Goal: Task Accomplishment & Management: Use online tool/utility

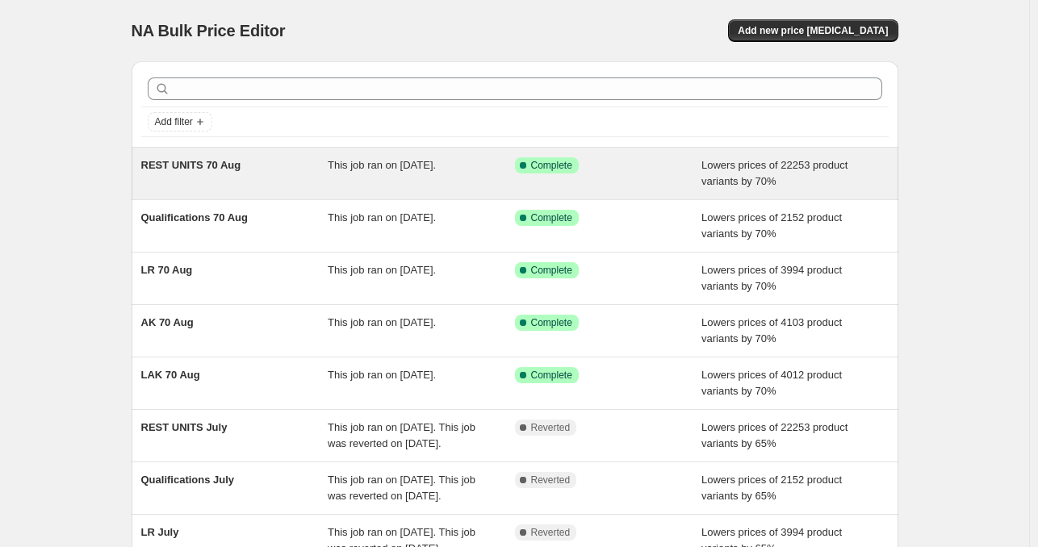
click at [717, 170] on span "Lowers prices of 22253 product variants by 70%" at bounding box center [774, 173] width 146 height 28
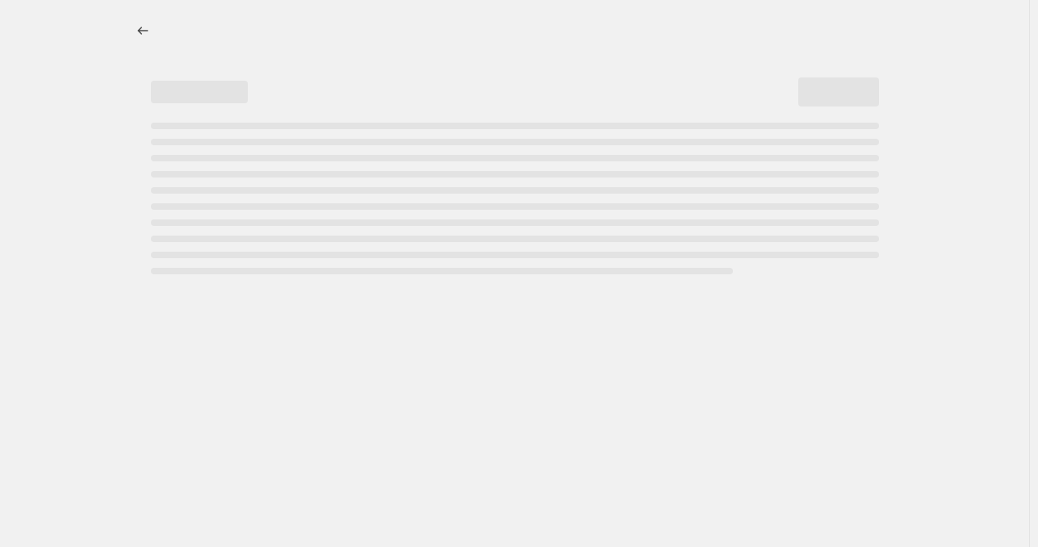
select select "percentage"
select select "tag"
select select "not_equal"
select select "collection"
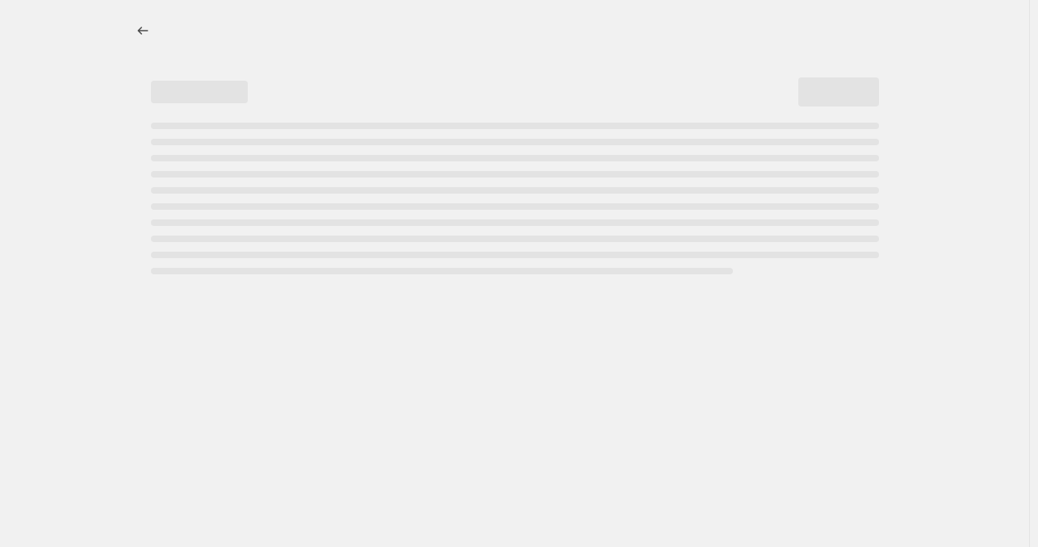
select select "collection"
select select "not_equal"
select select "collection"
select select "not_equal"
select select "collection"
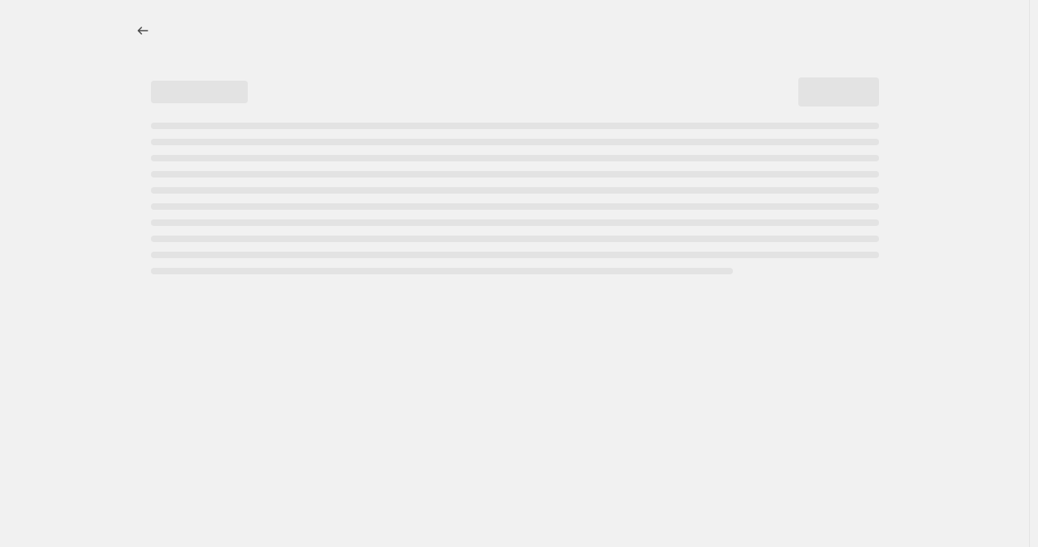
select select "not_equal"
select select "collection"
select select "not_equal"
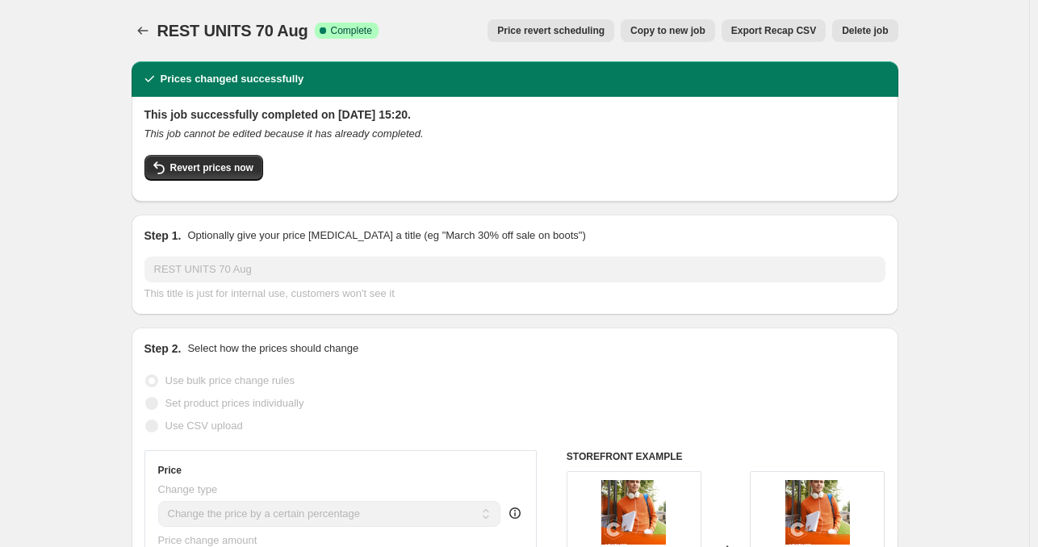
click at [564, 25] on span "Price revert scheduling" at bounding box center [550, 30] width 107 height 13
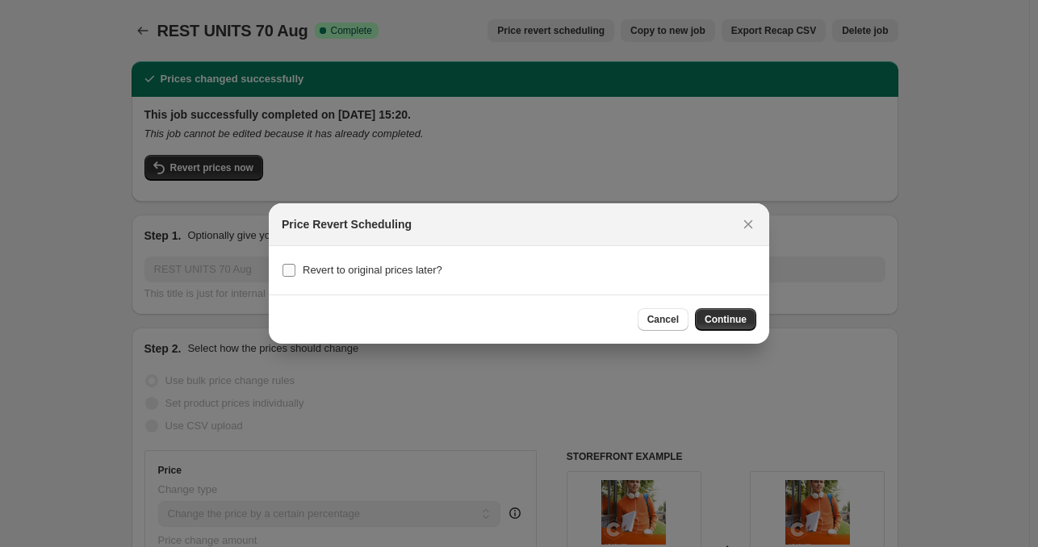
click at [345, 267] on span "Revert to original prices later?" at bounding box center [373, 270] width 140 height 12
click at [295, 267] on input "Revert to original prices later?" at bounding box center [288, 270] width 13 height 13
checkbox input "true"
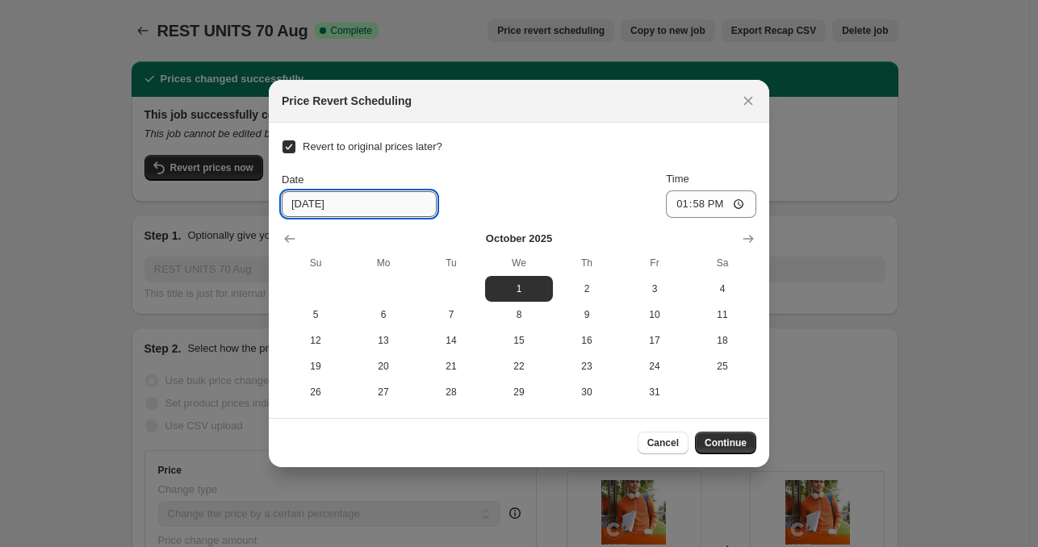
click at [329, 207] on input "[DATE]" at bounding box center [359, 204] width 155 height 26
click at [312, 206] on input "[DATE]" at bounding box center [359, 204] width 155 height 26
click at [287, 240] on icon "Show previous month, September 2025" at bounding box center [290, 239] width 16 height 16
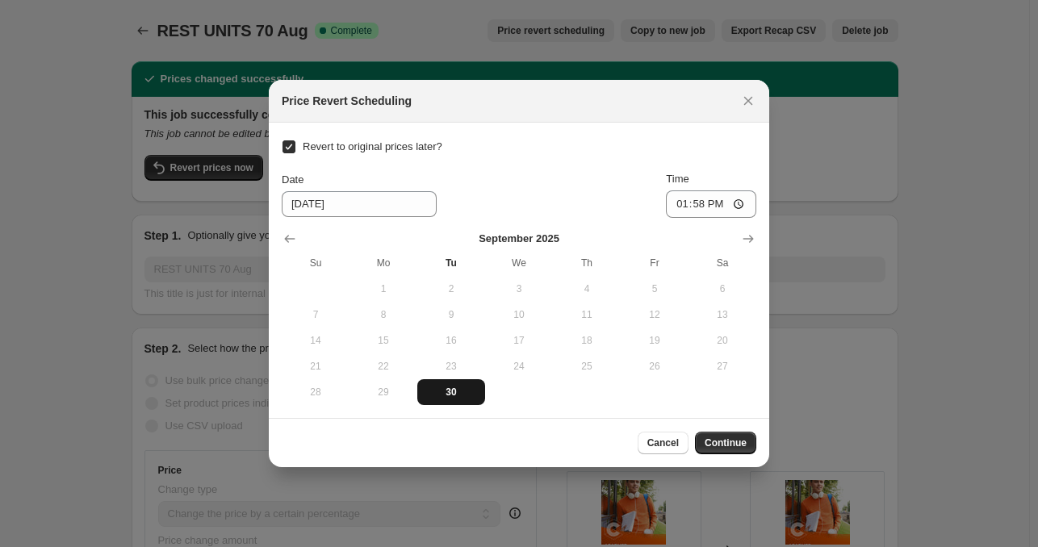
click at [451, 396] on span "30" at bounding box center [451, 392] width 55 height 13
type input "[DATE]"
click at [571, 183] on div "Date [DATE] Time 13:58" at bounding box center [519, 194] width 474 height 47
click at [685, 202] on input "13:58" at bounding box center [711, 203] width 90 height 27
click at [624, 155] on div "Revert to original prices later? Date [DATE] Time 16:00 [DATE] Su Mo Tu We Th F…" at bounding box center [519, 271] width 474 height 270
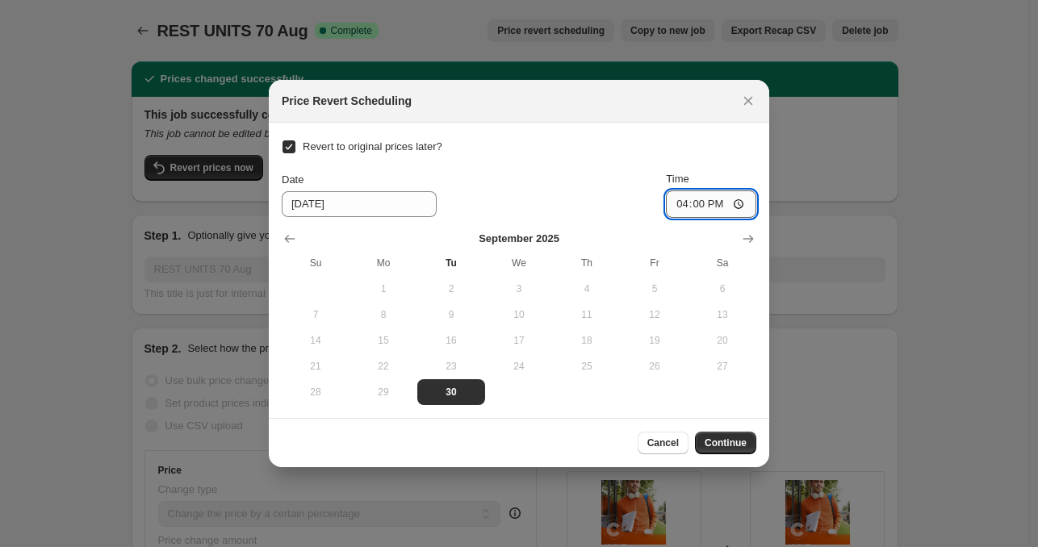
click at [681, 208] on input "16:00" at bounding box center [711, 203] width 90 height 27
type input "17:00"
click at [633, 163] on div "Revert to original prices later? Date [DATE] Time 17:00 [DATE] Su Mo Tu We Th F…" at bounding box center [519, 271] width 474 height 270
click at [716, 440] on span "Continue" at bounding box center [725, 443] width 42 height 13
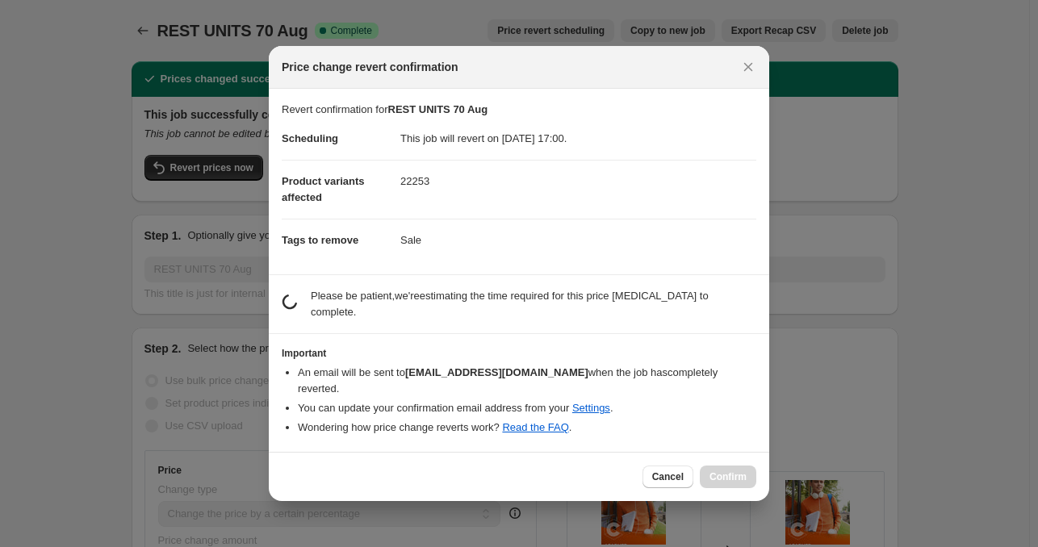
click at [416, 371] on b "[EMAIL_ADDRESS][DOMAIN_NAME]" at bounding box center [496, 372] width 183 height 12
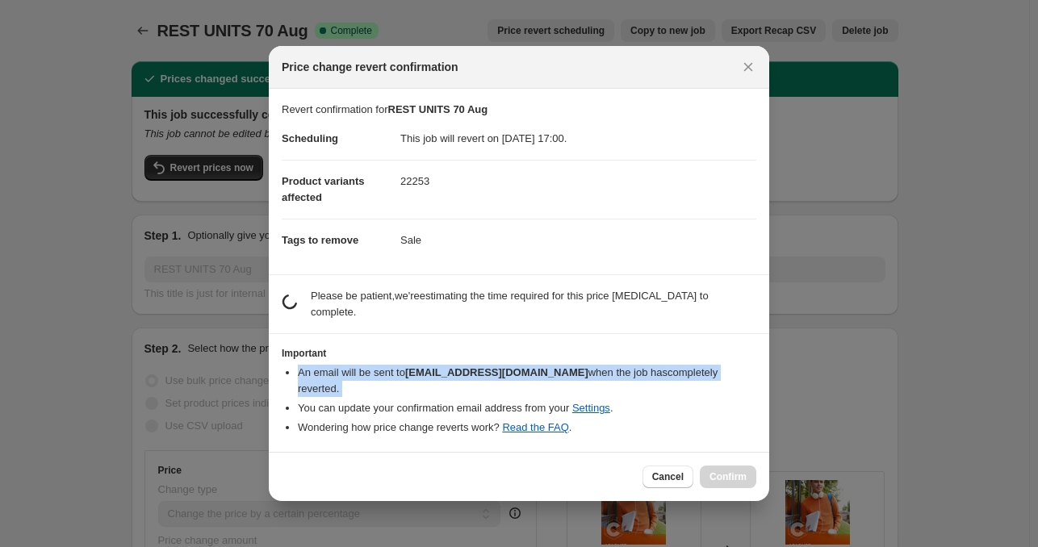
click at [416, 371] on b "[EMAIL_ADDRESS][DOMAIN_NAME]" at bounding box center [496, 372] width 183 height 12
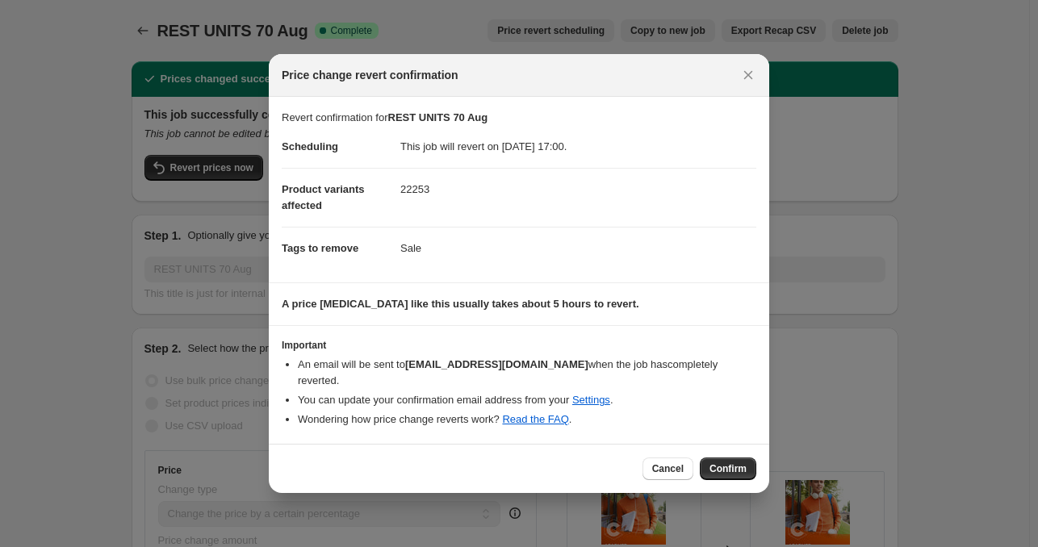
click at [608, 352] on h3 "Important" at bounding box center [519, 345] width 474 height 13
click at [679, 462] on span "Cancel" at bounding box center [667, 468] width 31 height 13
checkbox input "false"
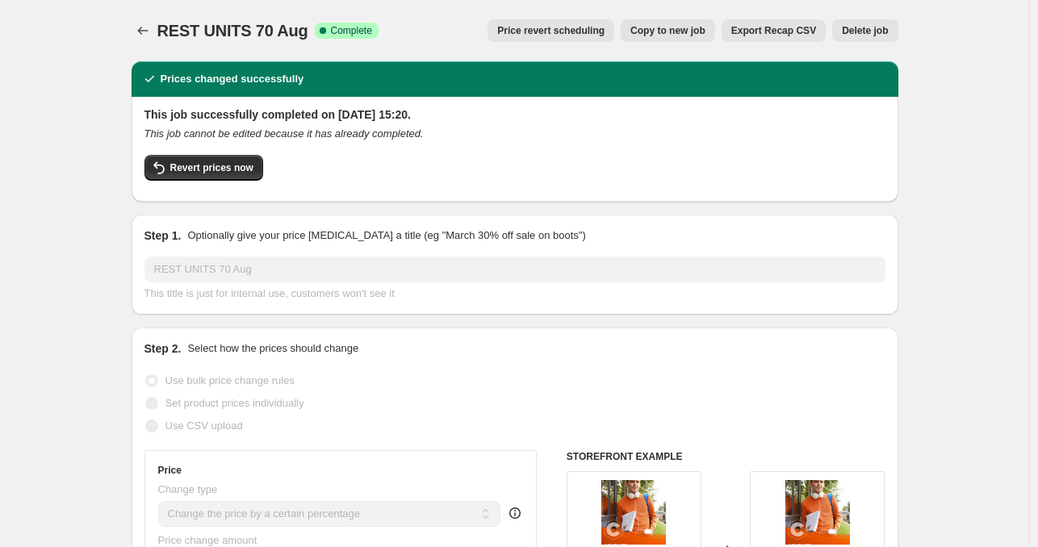
click at [566, 30] on span "Price revert scheduling" at bounding box center [550, 30] width 107 height 13
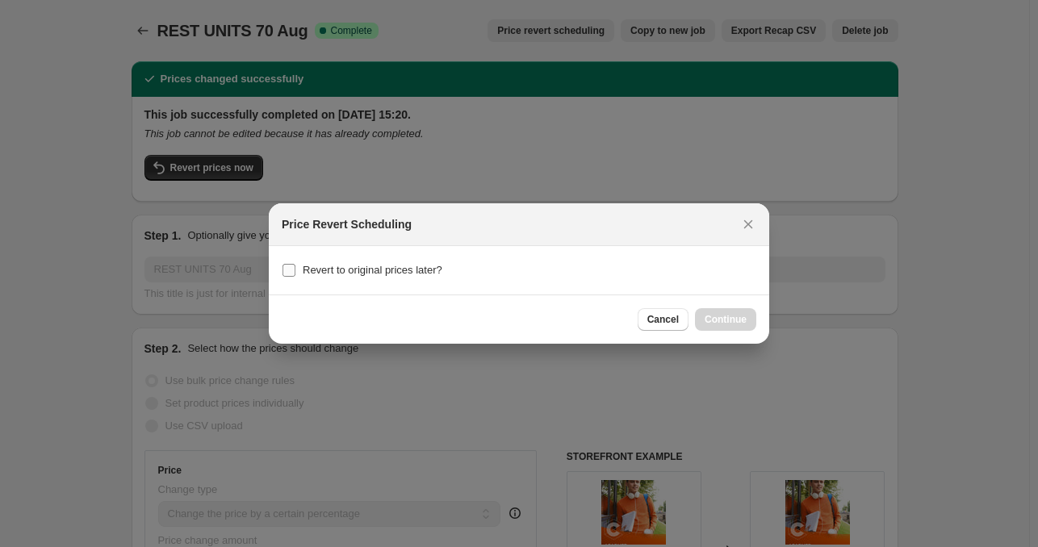
click at [365, 262] on span "Revert to original prices later?" at bounding box center [373, 270] width 140 height 16
click at [295, 264] on input "Revert to original prices later?" at bounding box center [288, 270] width 13 height 13
checkbox input "true"
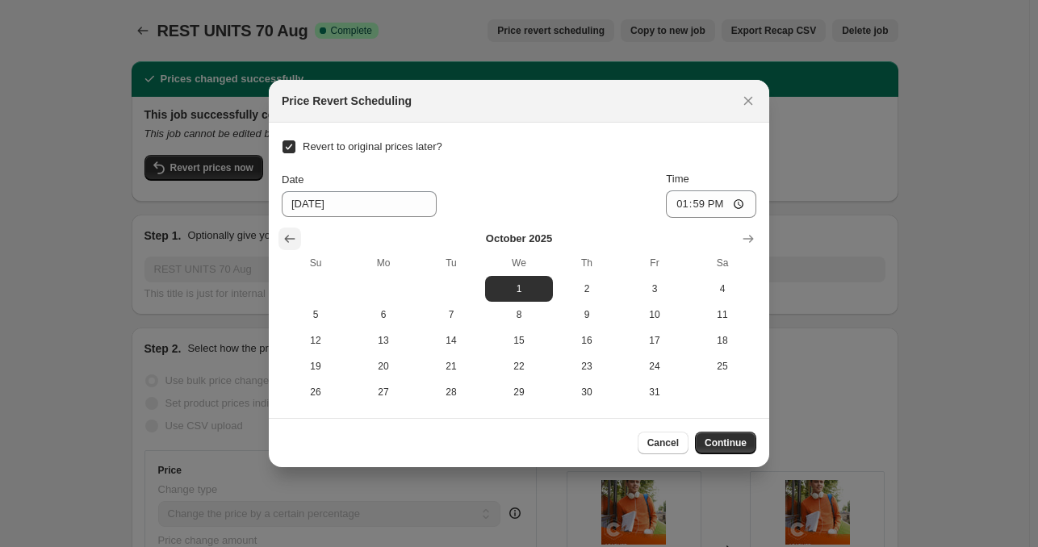
click at [293, 245] on icon "Show previous month, September 2025" at bounding box center [290, 239] width 16 height 16
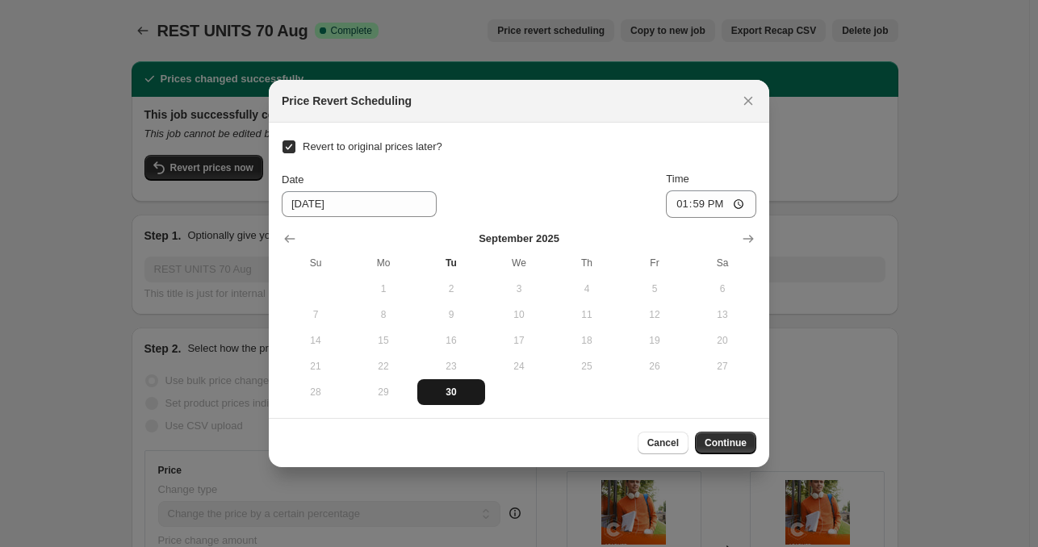
click at [447, 389] on span "30" at bounding box center [451, 392] width 55 height 13
type input "[DATE]"
click at [459, 382] on button "30" at bounding box center [451, 392] width 68 height 26
click at [677, 206] on input "13:59" at bounding box center [711, 203] width 90 height 27
click at [702, 208] on input "15:59" at bounding box center [711, 203] width 90 height 27
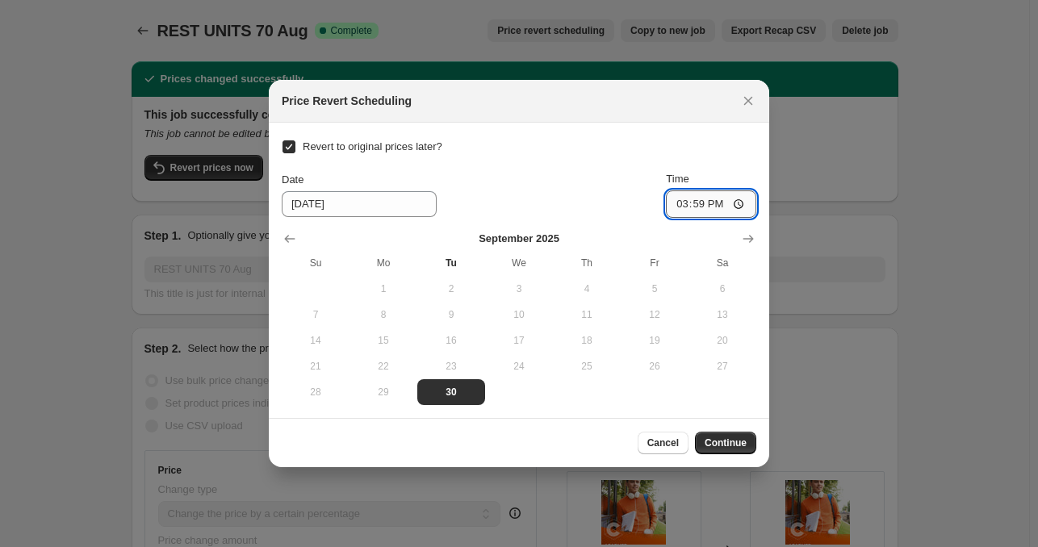
type input "15:00"
click at [671, 204] on input "15:00" at bounding box center [711, 203] width 90 height 27
click at [681, 209] on input "15:00" at bounding box center [711, 203] width 90 height 27
click at [629, 202] on div "Date [DATE] Time 15:00" at bounding box center [519, 194] width 474 height 47
click at [728, 441] on span "Continue" at bounding box center [725, 443] width 42 height 13
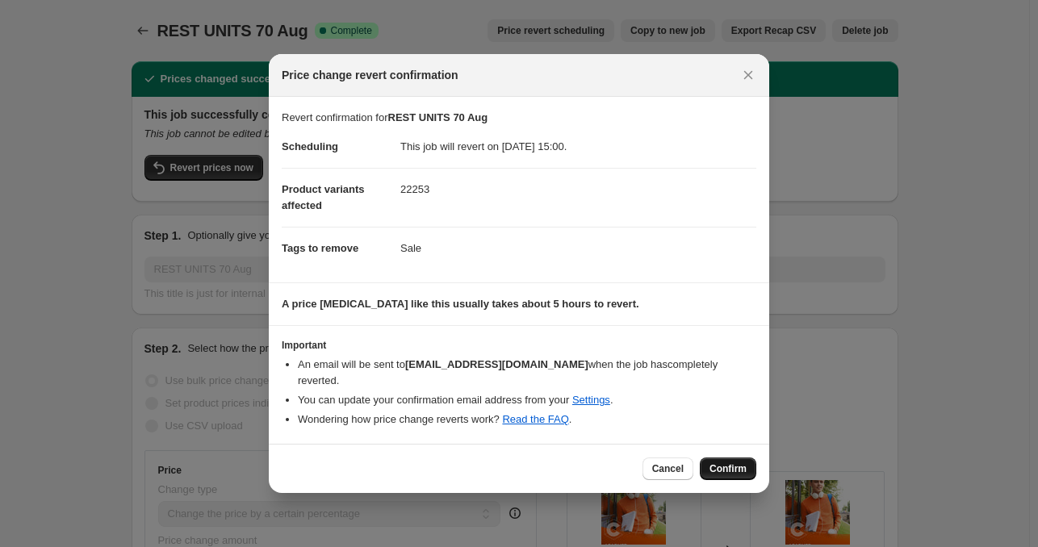
click at [721, 462] on span "Confirm" at bounding box center [727, 468] width 37 height 13
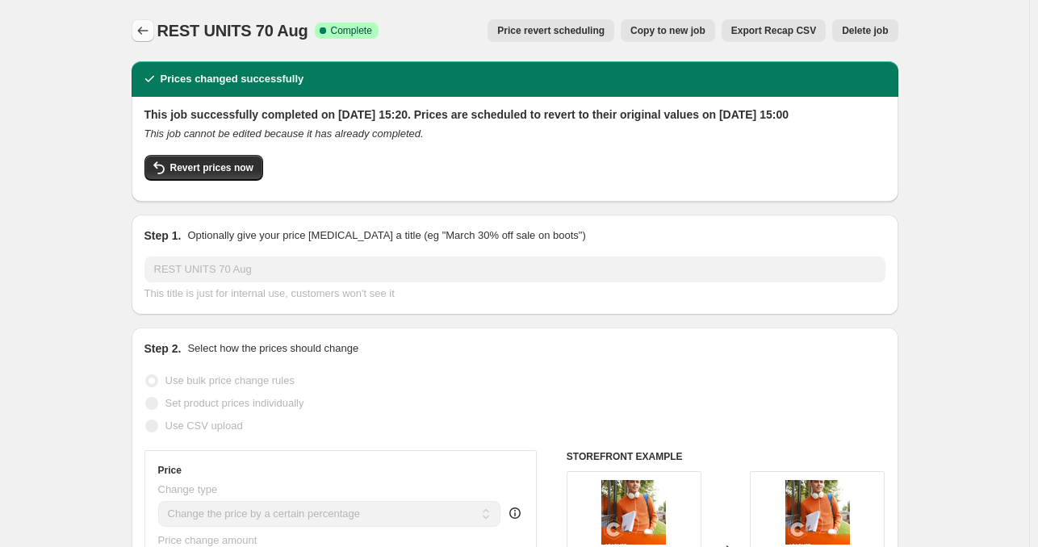
click at [141, 35] on icon "Price change jobs" at bounding box center [143, 31] width 16 height 16
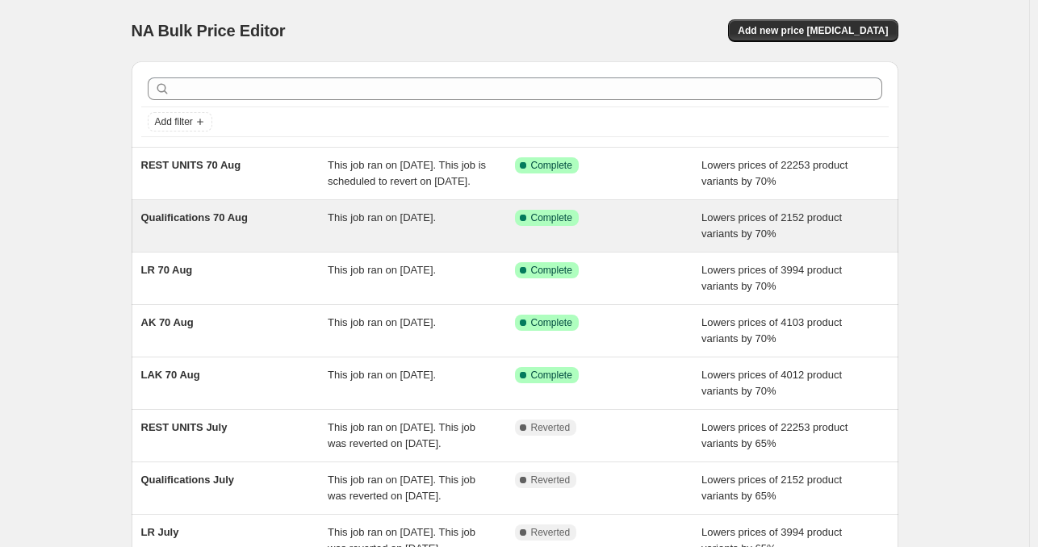
click at [300, 229] on div "Qualifications 70 Aug" at bounding box center [234, 226] width 187 height 32
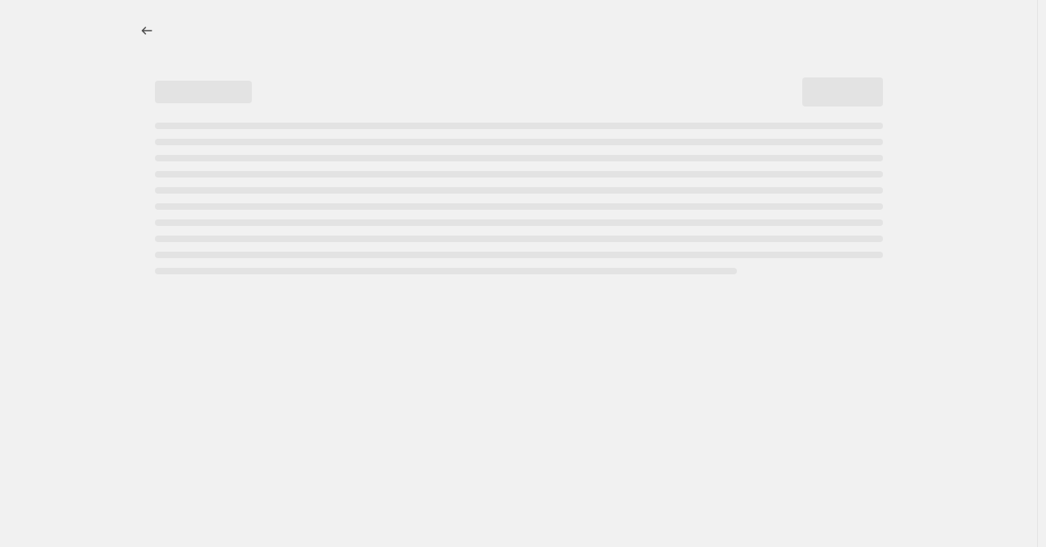
select select "percentage"
select select "tag"
select select "collection"
select select "tag"
select select "not_equal"
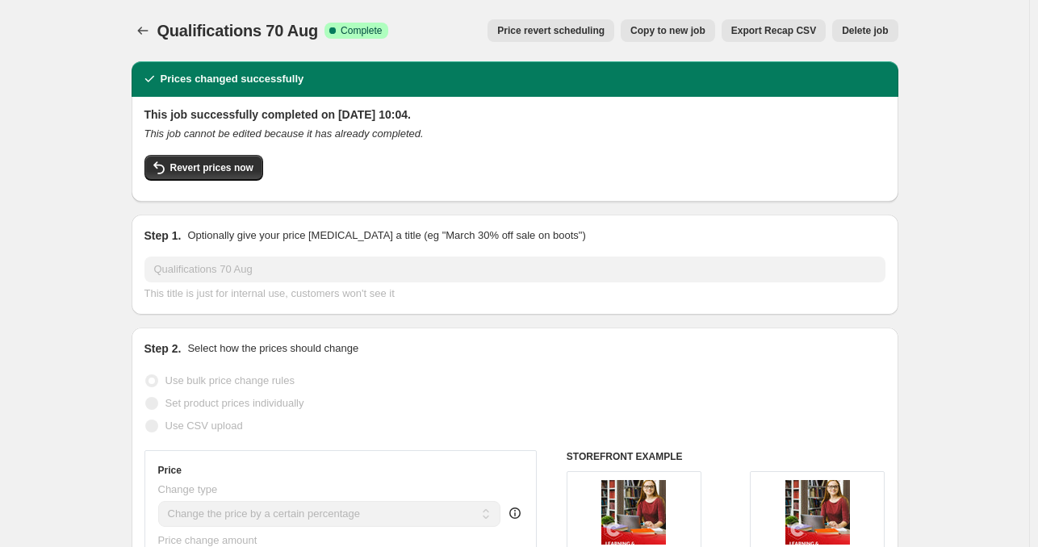
click at [578, 31] on span "Price revert scheduling" at bounding box center [550, 30] width 107 height 13
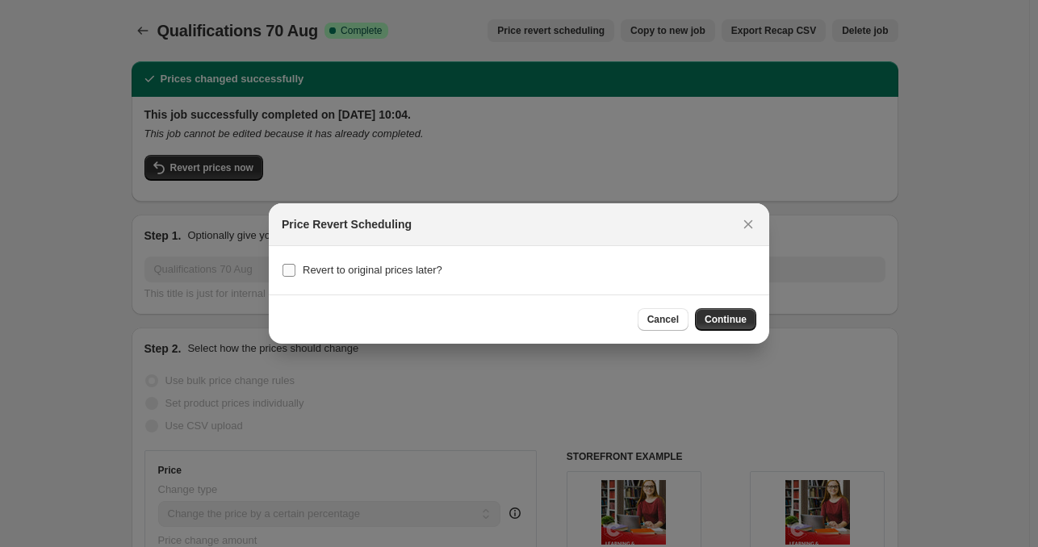
click at [337, 264] on span "Revert to original prices later?" at bounding box center [373, 270] width 140 height 12
click at [295, 264] on input "Revert to original prices later?" at bounding box center [288, 270] width 13 height 13
checkbox input "true"
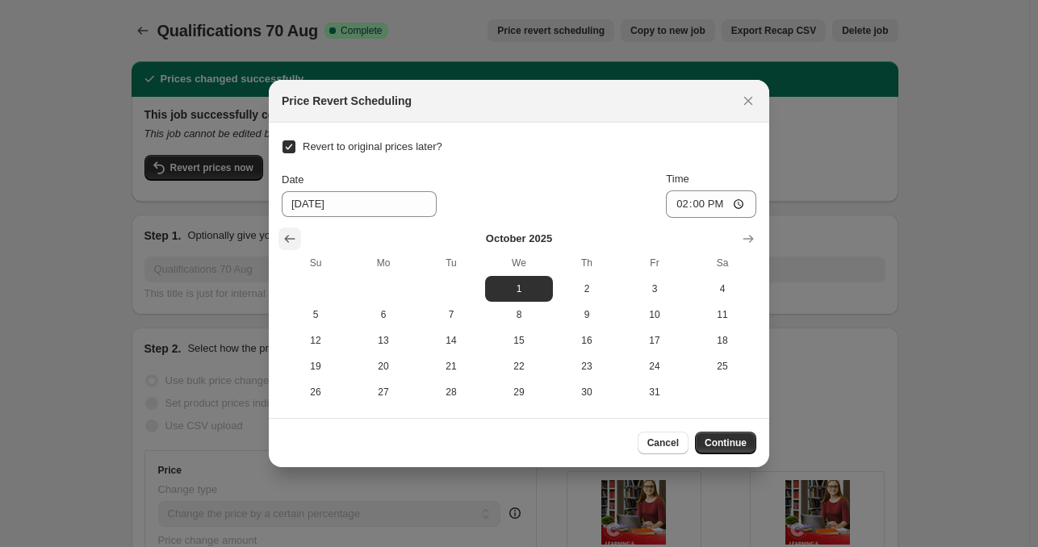
click at [292, 240] on icon "Show previous month, September 2025" at bounding box center [290, 239] width 16 height 16
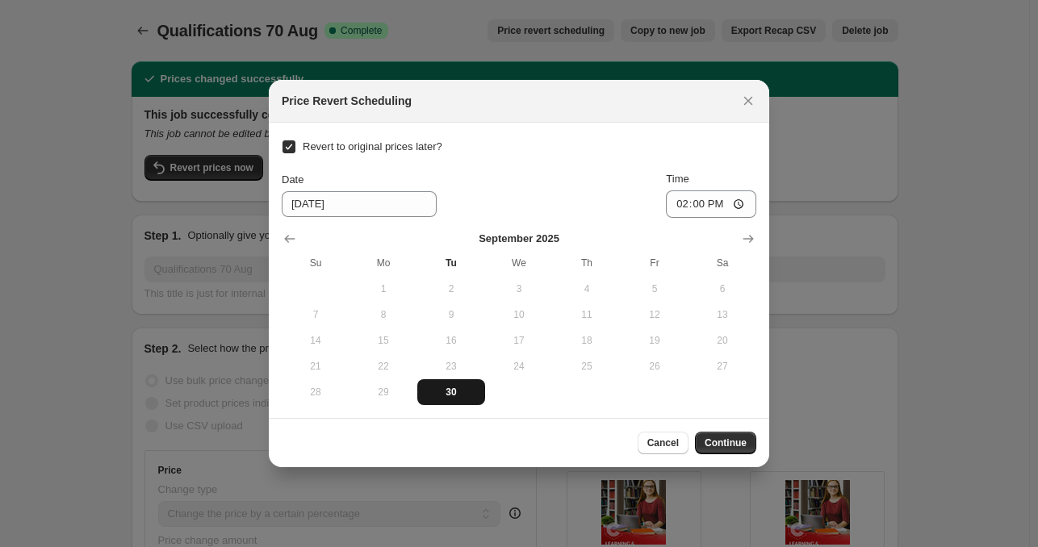
click at [442, 399] on button "30" at bounding box center [451, 392] width 68 height 26
type input "[DATE]"
click at [681, 204] on input "14:00" at bounding box center [711, 203] width 90 height 27
type input "17:00"
click at [722, 439] on span "Continue" at bounding box center [725, 443] width 42 height 13
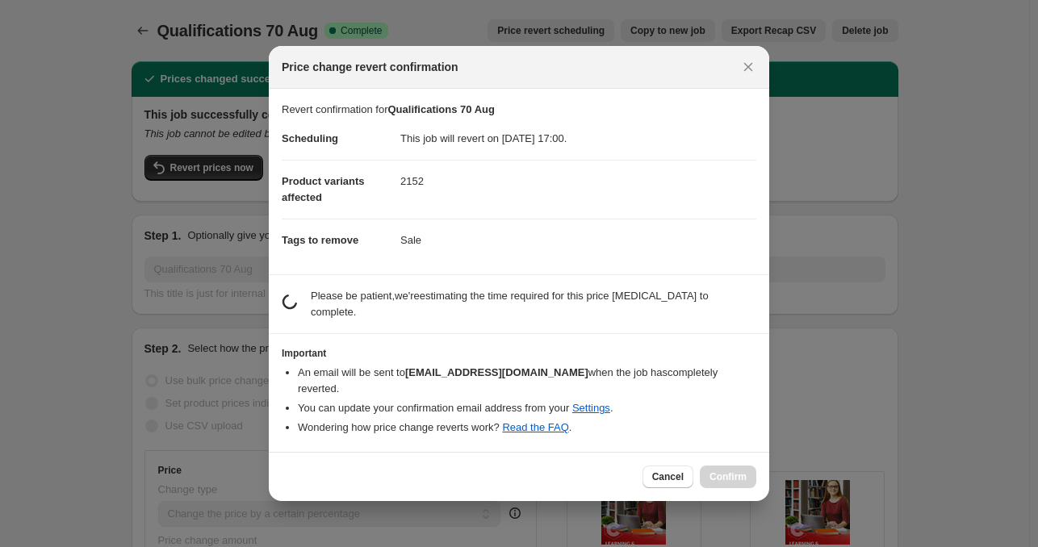
click at [508, 317] on p "Please be patient, we're estimating the time required for this price [MEDICAL_D…" at bounding box center [533, 304] width 445 height 32
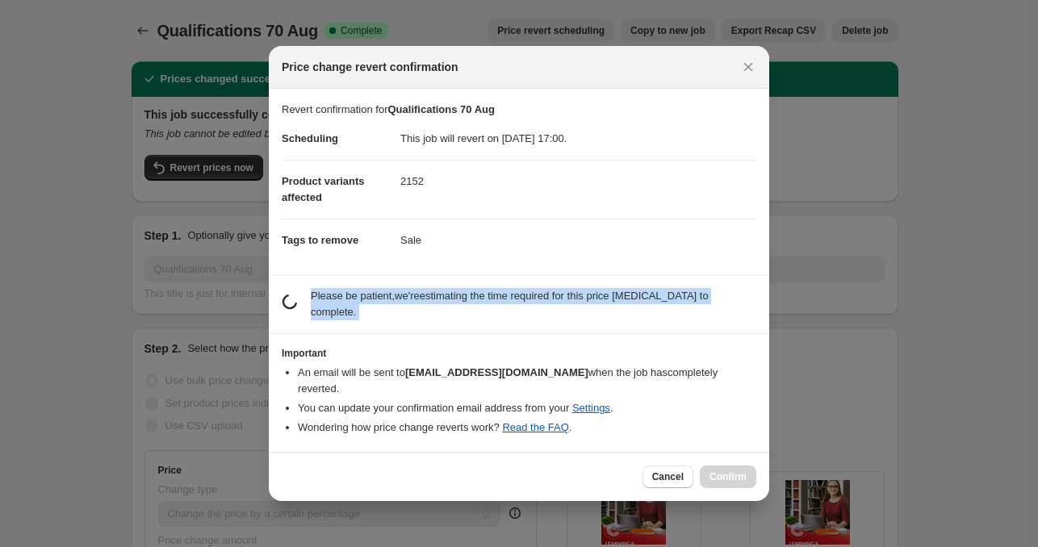
click at [508, 317] on p "Please be patient, we're estimating the time required for this price [MEDICAL_D…" at bounding box center [533, 304] width 445 height 32
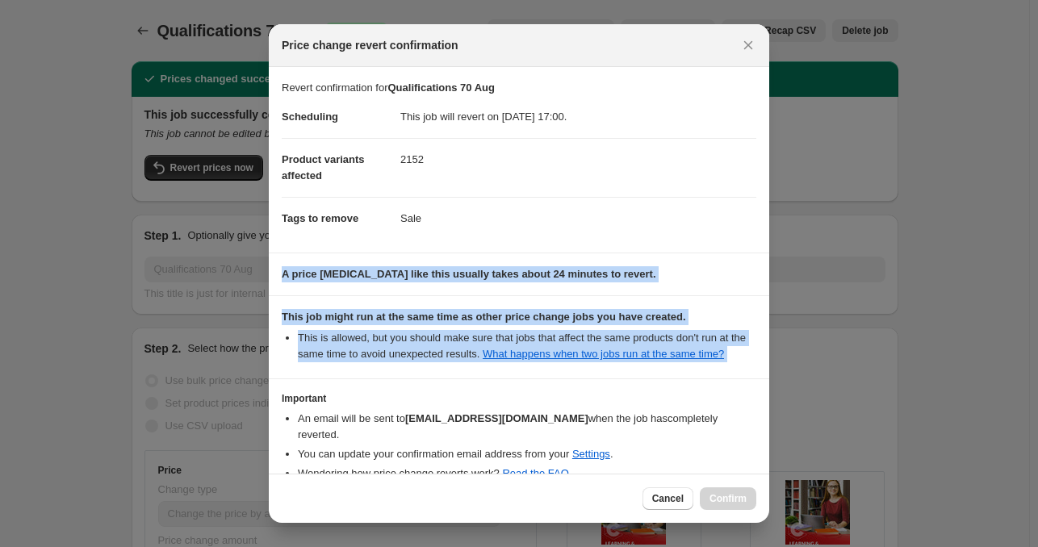
click at [508, 317] on b "This job might run at the same time as other price change jobs you have created." at bounding box center [484, 317] width 404 height 12
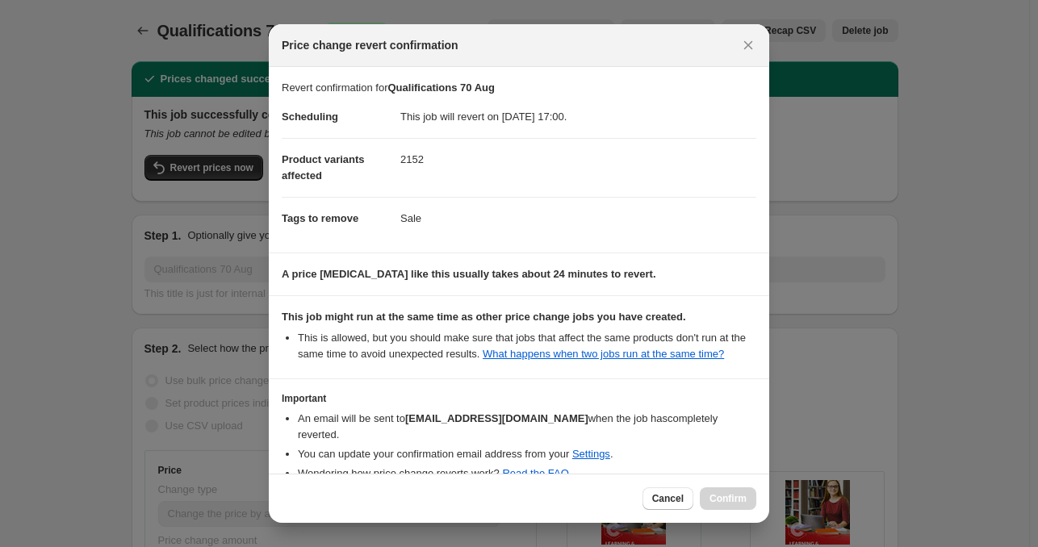
click at [536, 282] on section "A price [MEDICAL_DATA] like this usually takes about 24 minutes to revert." at bounding box center [519, 274] width 500 height 42
drag, startPoint x: 400, startPoint y: 278, endPoint x: 638, endPoint y: 280, distance: 238.1
click at [638, 280] on p "A price [MEDICAL_DATA] like this usually takes about 24 minutes to revert." at bounding box center [519, 274] width 474 height 16
click at [542, 268] on b "A price [MEDICAL_DATA] like this usually takes about 24 minutes to revert." at bounding box center [469, 274] width 374 height 12
click at [658, 504] on span "Cancel" at bounding box center [667, 498] width 31 height 13
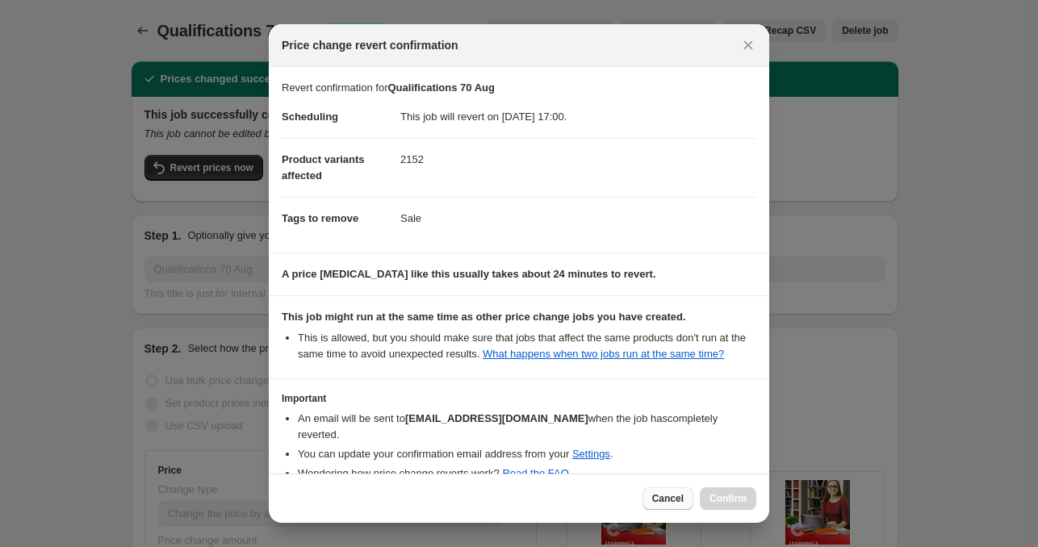
checkbox input "false"
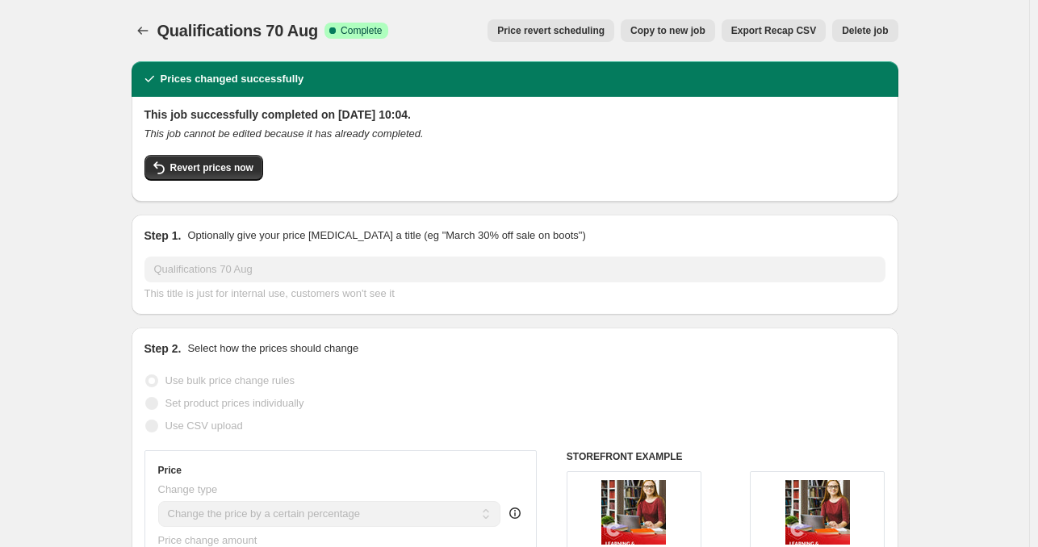
click at [565, 30] on span "Price revert scheduling" at bounding box center [550, 30] width 107 height 13
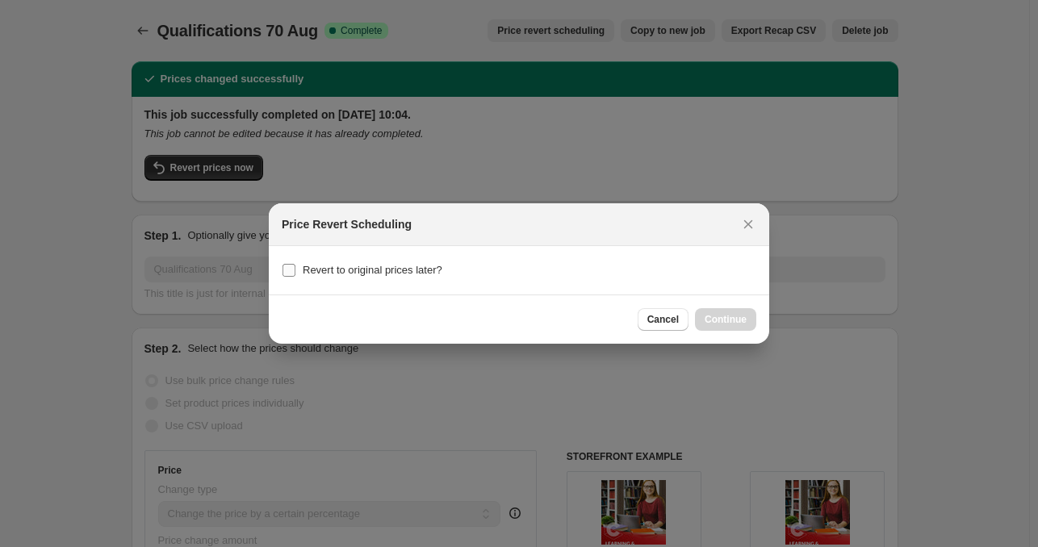
click at [371, 279] on label "Revert to original prices later?" at bounding box center [362, 270] width 161 height 23
click at [295, 277] on input "Revert to original prices later?" at bounding box center [288, 270] width 13 height 13
checkbox input "true"
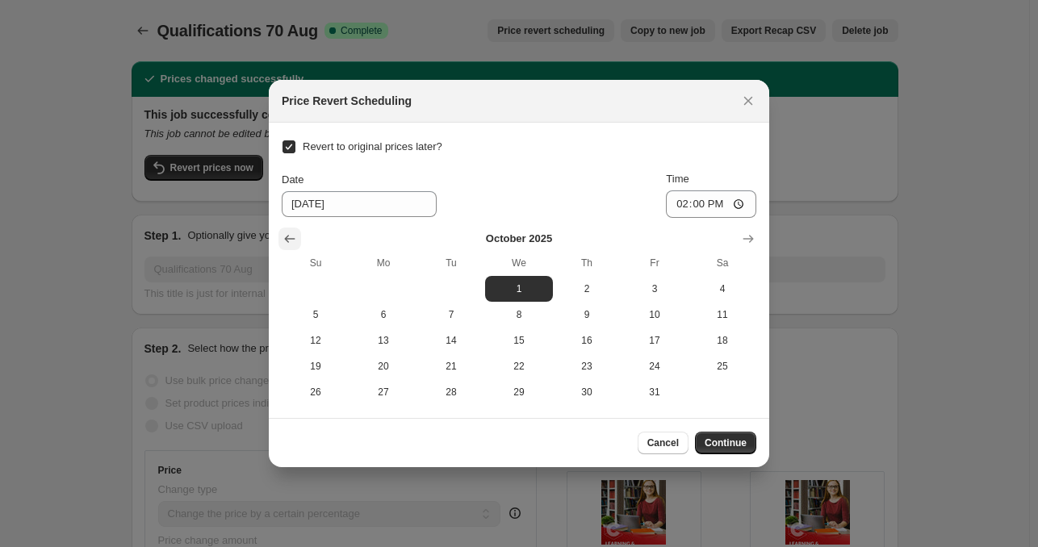
click at [292, 243] on icon "Show previous month, September 2025" at bounding box center [290, 239] width 16 height 16
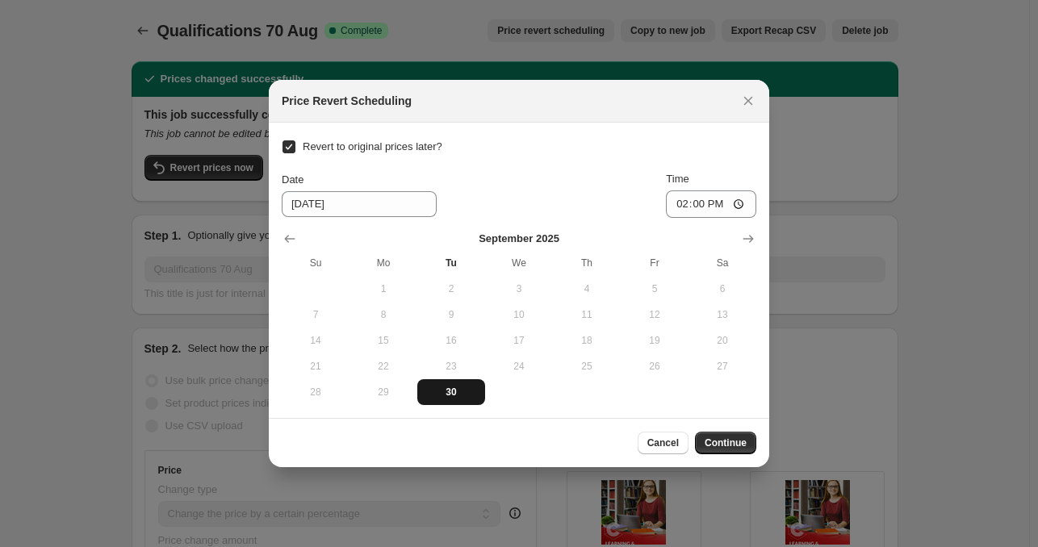
click at [443, 399] on button "30" at bounding box center [451, 392] width 68 height 26
type input "[DATE]"
click at [679, 205] on input "14:00" at bounding box center [711, 203] width 90 height 27
type input "19:00"
click at [629, 182] on div "Date [DATE] Time 19:00" at bounding box center [519, 194] width 474 height 47
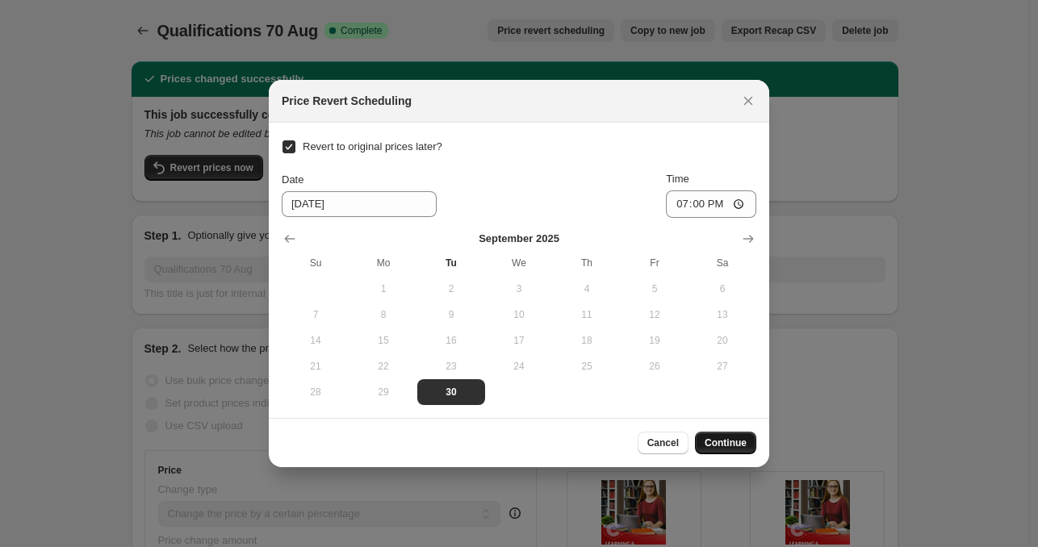
click at [719, 445] on span "Continue" at bounding box center [725, 443] width 42 height 13
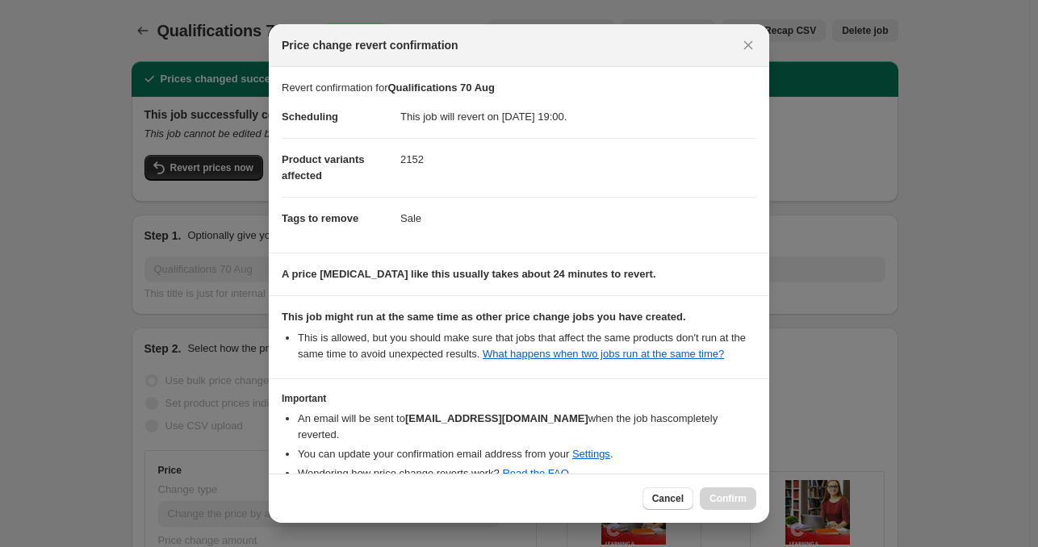
scroll to position [71, 0]
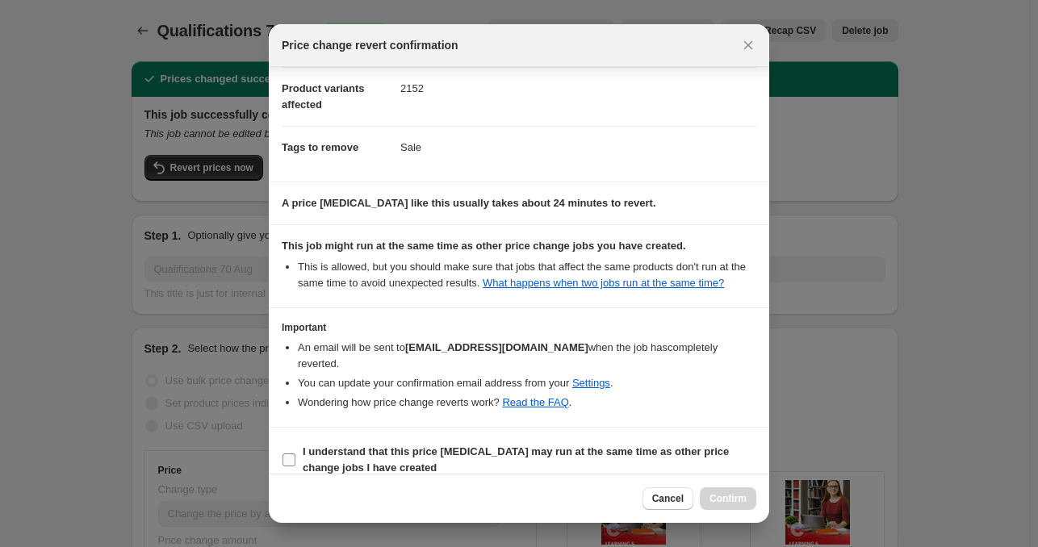
click at [409, 444] on span "I understand that this price [MEDICAL_DATA] may run at the same time as other p…" at bounding box center [530, 460] width 454 height 32
click at [295, 454] on input "I understand that this price [MEDICAL_DATA] may run at the same time as other p…" at bounding box center [288, 460] width 13 height 13
checkbox input "true"
click at [719, 498] on span "Confirm" at bounding box center [727, 498] width 37 height 13
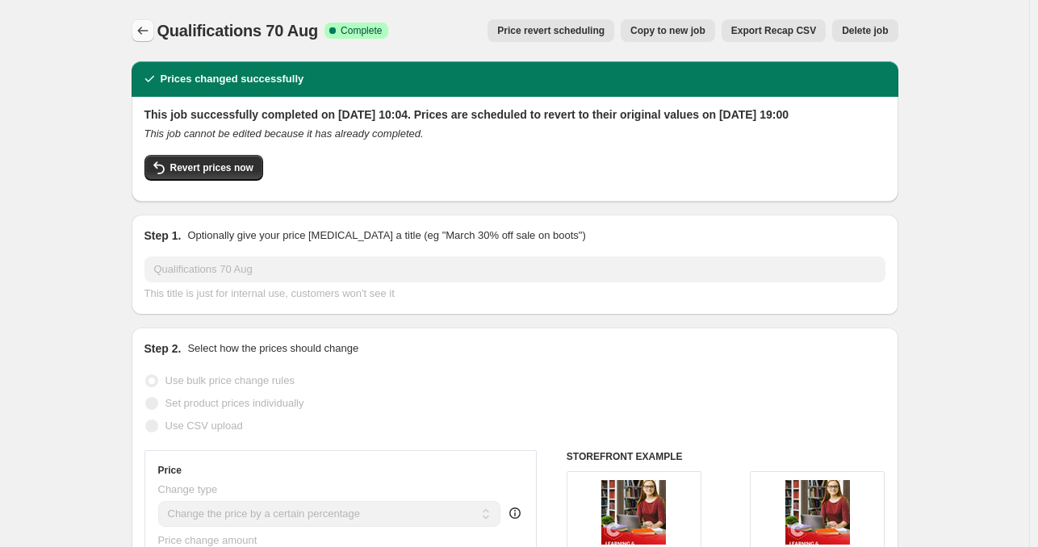
click at [145, 37] on icon "Price change jobs" at bounding box center [143, 31] width 16 height 16
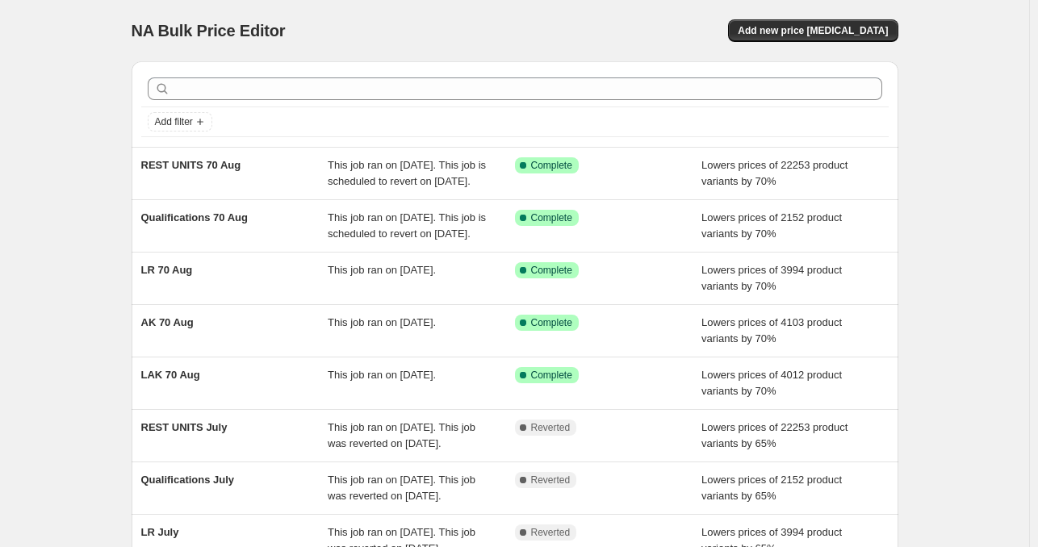
click at [930, 240] on div "NA Bulk Price Editor. This page is ready NA Bulk Price Editor Add new price [ME…" at bounding box center [514, 415] width 1029 height 831
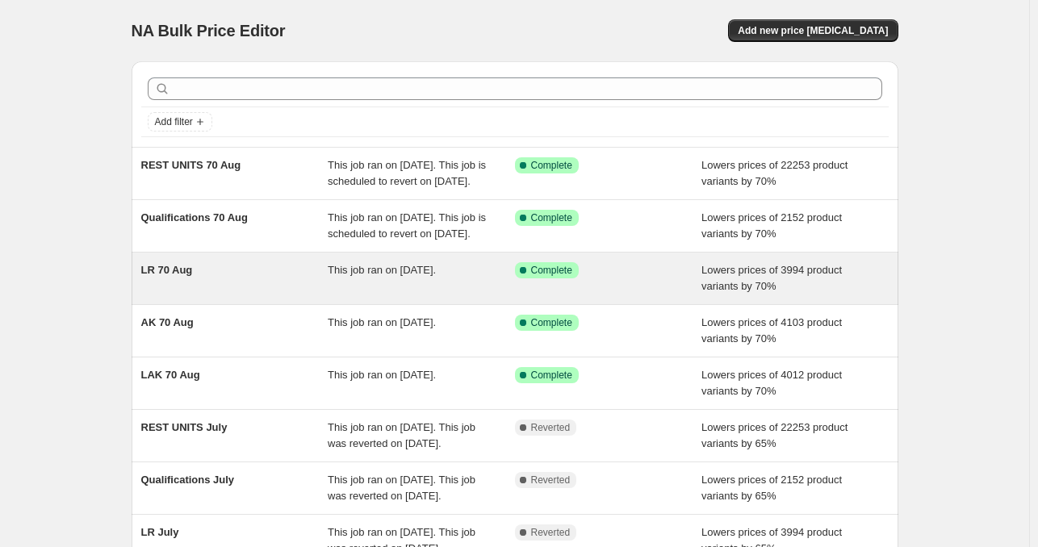
click at [261, 295] on div "LR 70 Aug" at bounding box center [234, 278] width 187 height 32
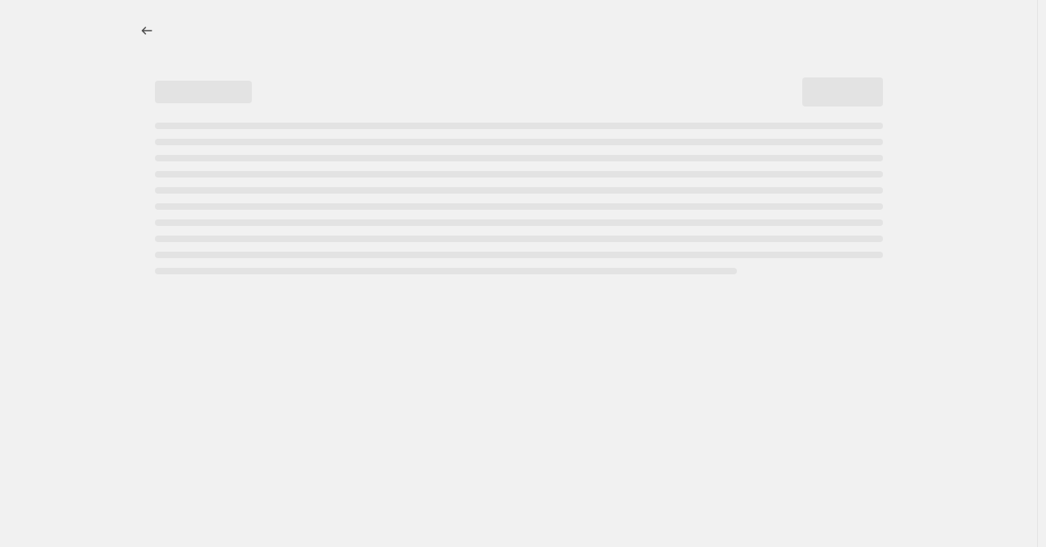
select select "percentage"
select select "tag"
select select "collection"
select select "tag"
select select "not_equal"
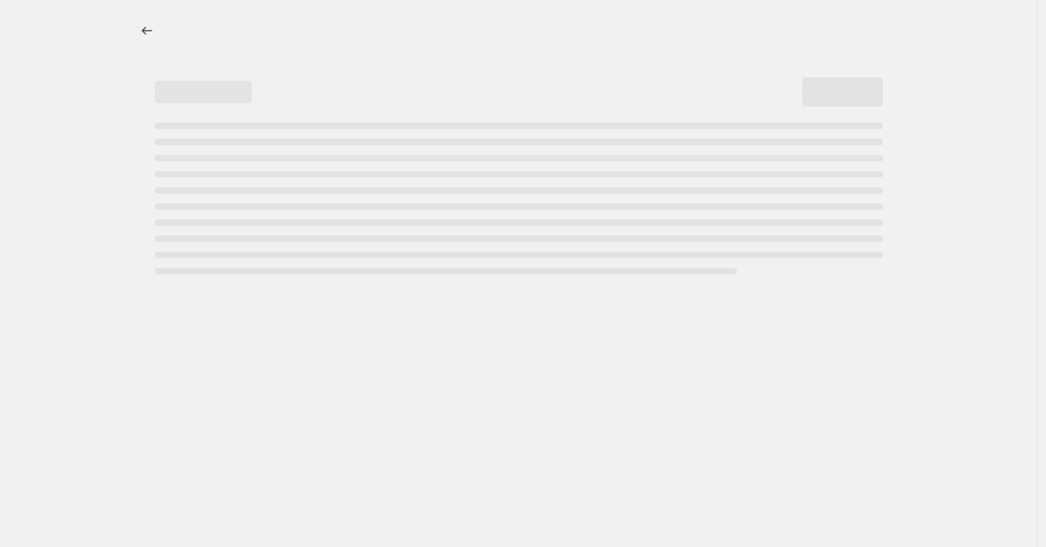
select select "collection"
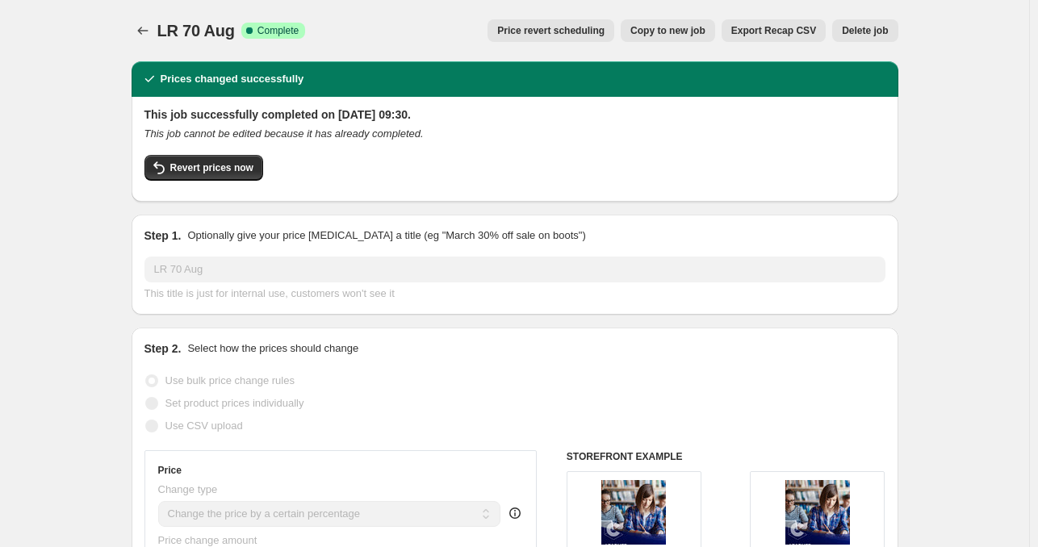
click at [576, 32] on span "Price revert scheduling" at bounding box center [550, 30] width 107 height 13
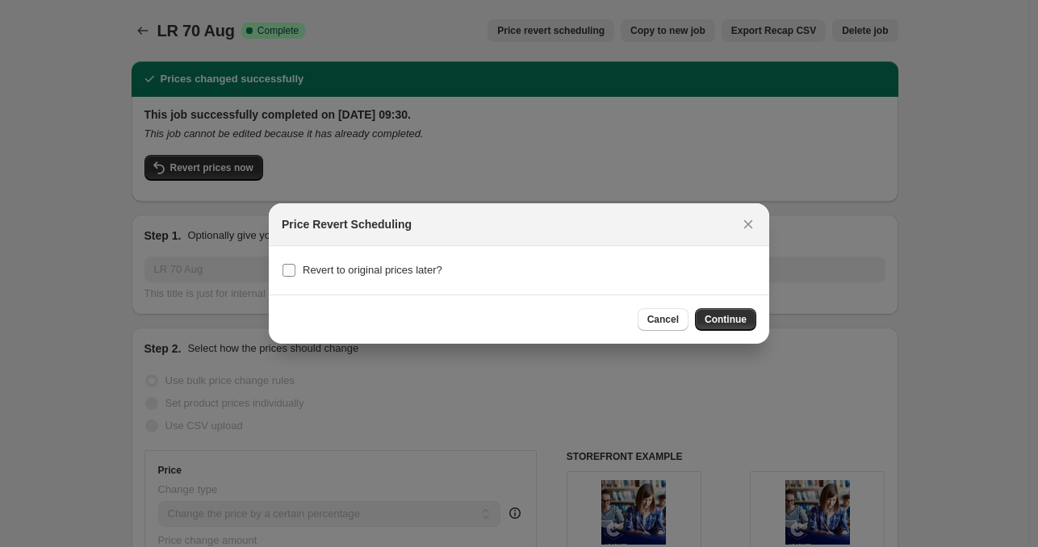
click at [313, 274] on span "Revert to original prices later?" at bounding box center [373, 270] width 140 height 12
click at [295, 274] on input "Revert to original prices later?" at bounding box center [288, 270] width 13 height 13
checkbox input "true"
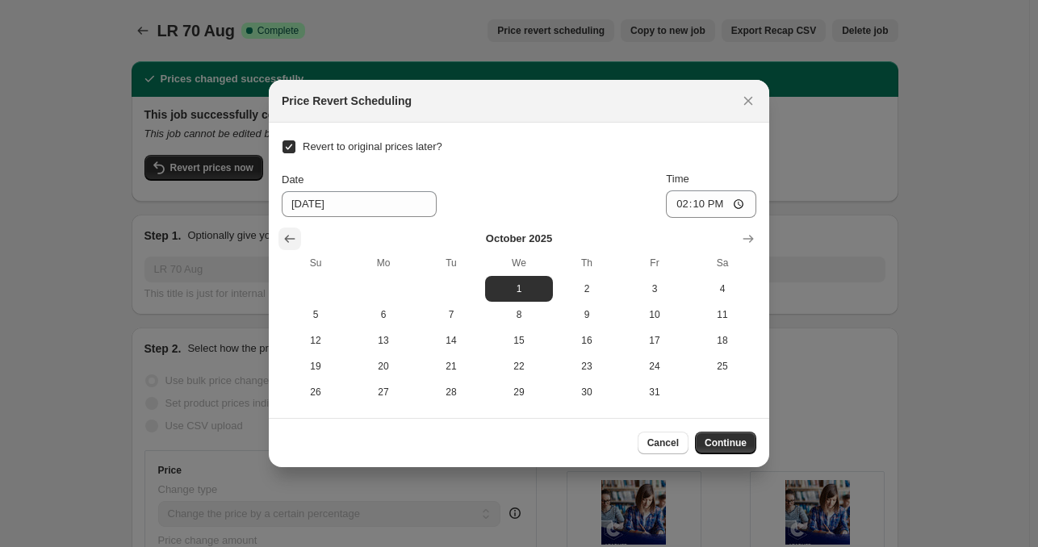
click at [286, 236] on icon "Show previous month, September 2025" at bounding box center [290, 239] width 16 height 16
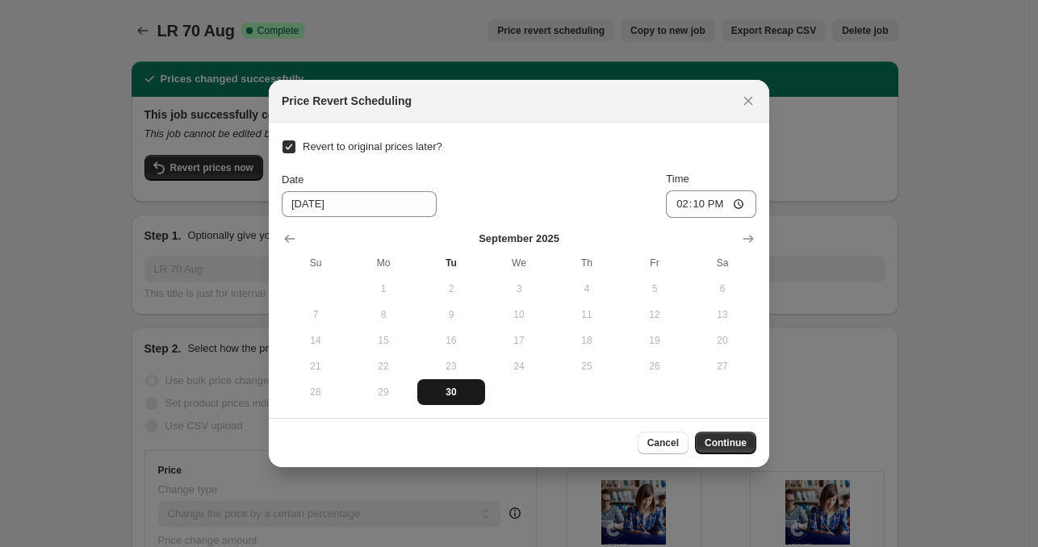
click at [460, 386] on span "30" at bounding box center [451, 392] width 55 height 13
type input "[DATE]"
click at [678, 206] on input "14:10" at bounding box center [711, 203] width 90 height 27
type input "18:10"
click at [712, 445] on span "Continue" at bounding box center [725, 443] width 42 height 13
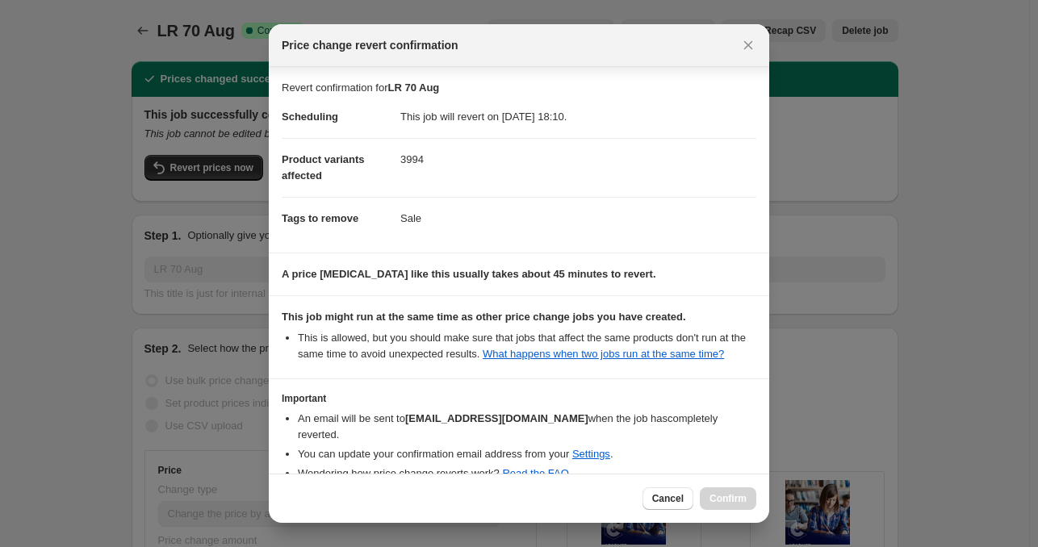
scroll to position [71, 0]
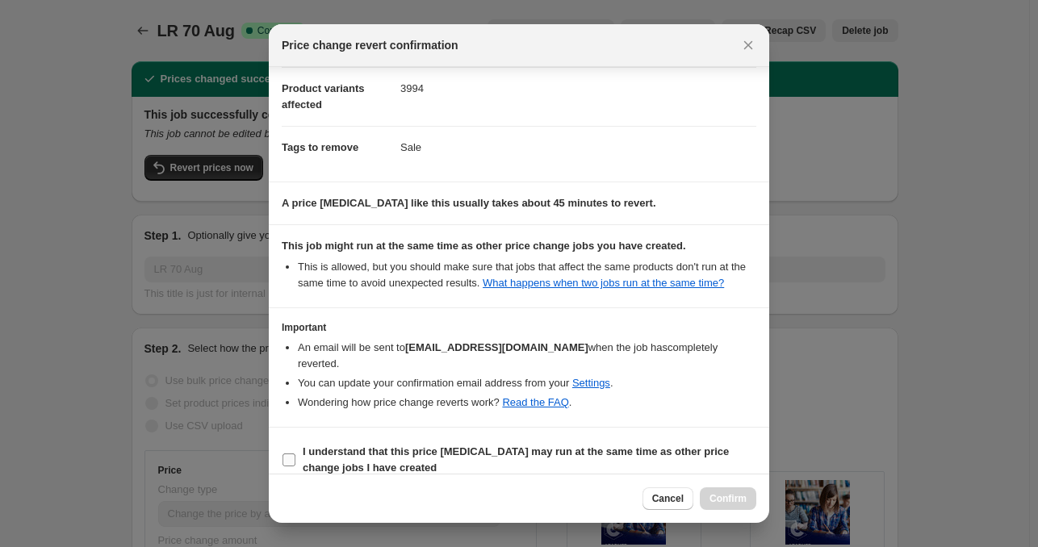
click at [462, 445] on b "I understand that this price [MEDICAL_DATA] may run at the same time as other p…" at bounding box center [516, 459] width 426 height 28
click at [295, 454] on input "I understand that this price [MEDICAL_DATA] may run at the same time as other p…" at bounding box center [288, 460] width 13 height 13
checkbox input "true"
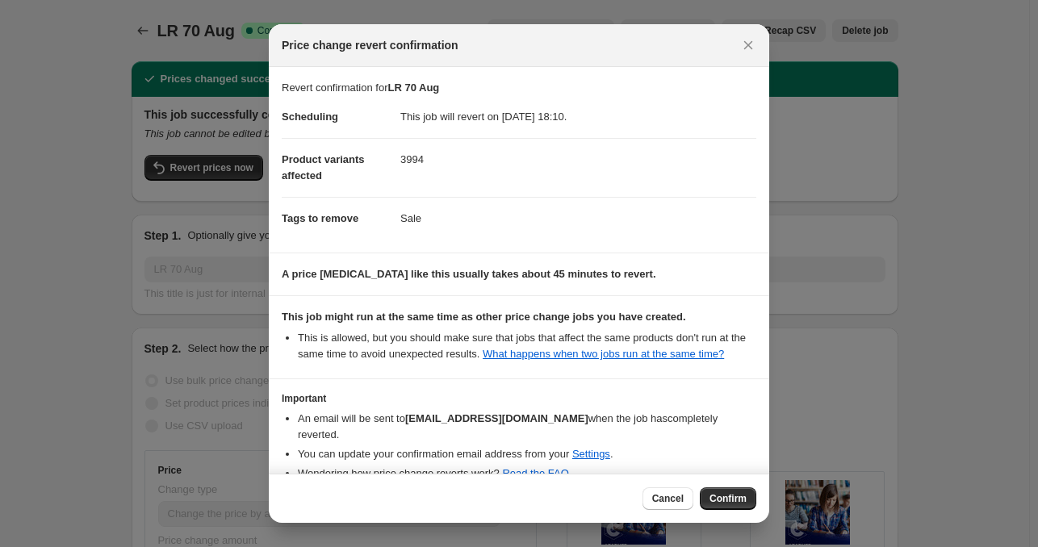
click at [646, 266] on p "A price [MEDICAL_DATA] like this usually takes about 45 minutes to revert." at bounding box center [519, 274] width 474 height 16
click at [677, 501] on span "Cancel" at bounding box center [667, 498] width 31 height 13
checkbox input "false"
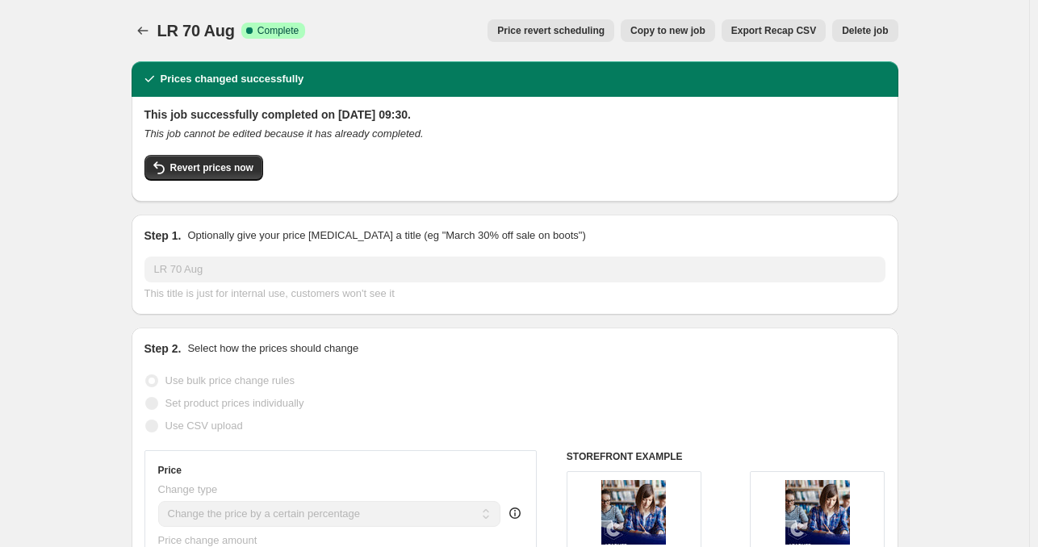
click at [595, 27] on span "Price revert scheduling" at bounding box center [550, 30] width 107 height 13
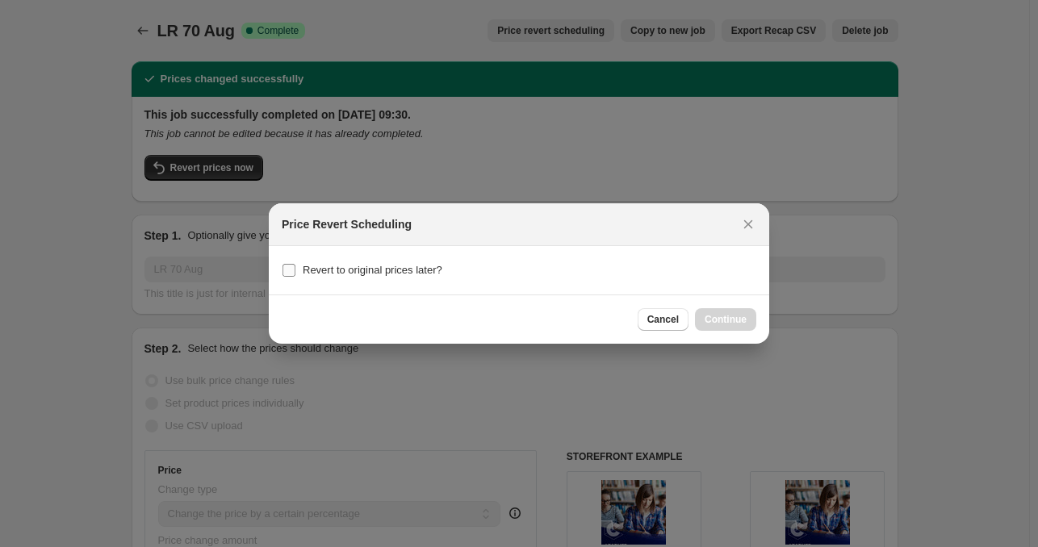
click at [327, 274] on span "Revert to original prices later?" at bounding box center [373, 270] width 140 height 12
click at [295, 274] on input "Revert to original prices later?" at bounding box center [288, 270] width 13 height 13
checkbox input "true"
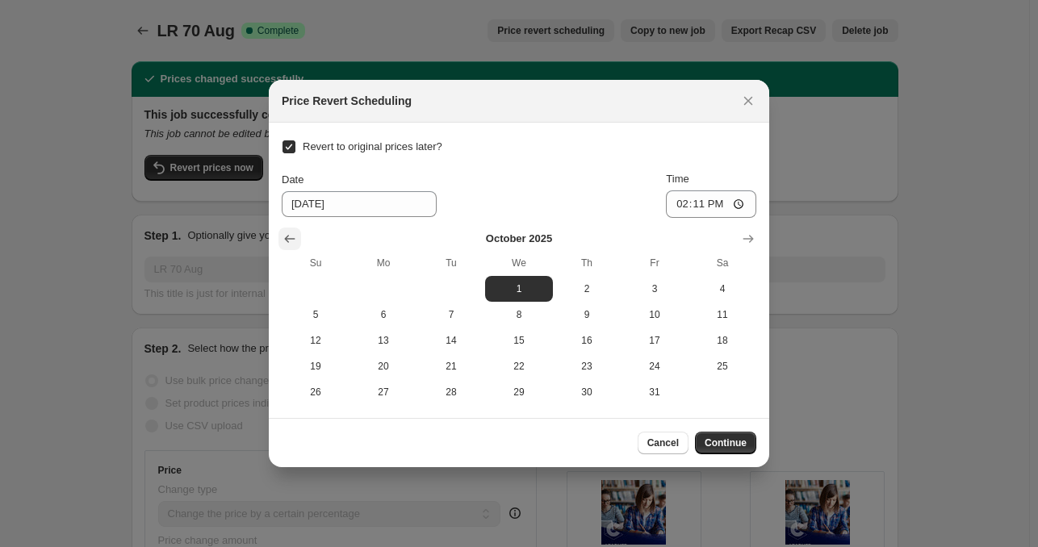
click at [286, 232] on icon "Show previous month, September 2025" at bounding box center [290, 239] width 16 height 16
click at [286, 232] on icon "Show previous month, August 2025" at bounding box center [290, 239] width 16 height 16
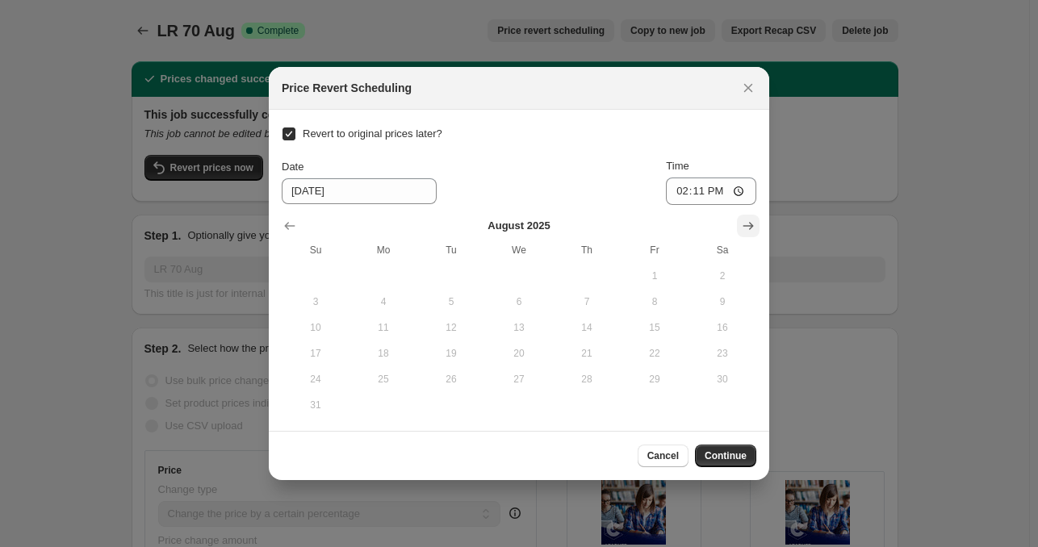
click at [742, 228] on icon "Show next month, September 2025" at bounding box center [748, 226] width 16 height 16
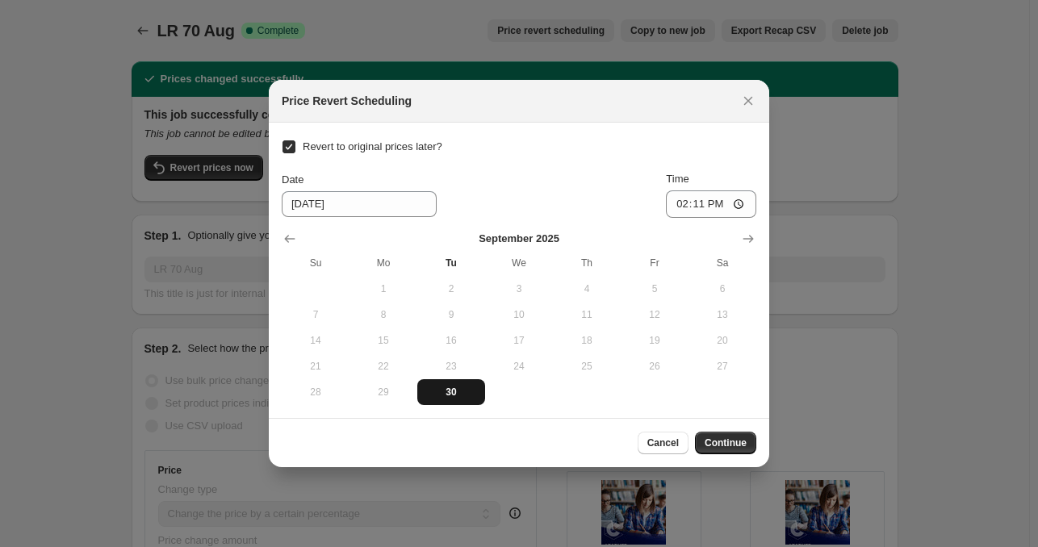
click at [453, 395] on span "30" at bounding box center [451, 392] width 55 height 13
type input "[DATE]"
click at [725, 443] on span "Continue" at bounding box center [725, 443] width 42 height 13
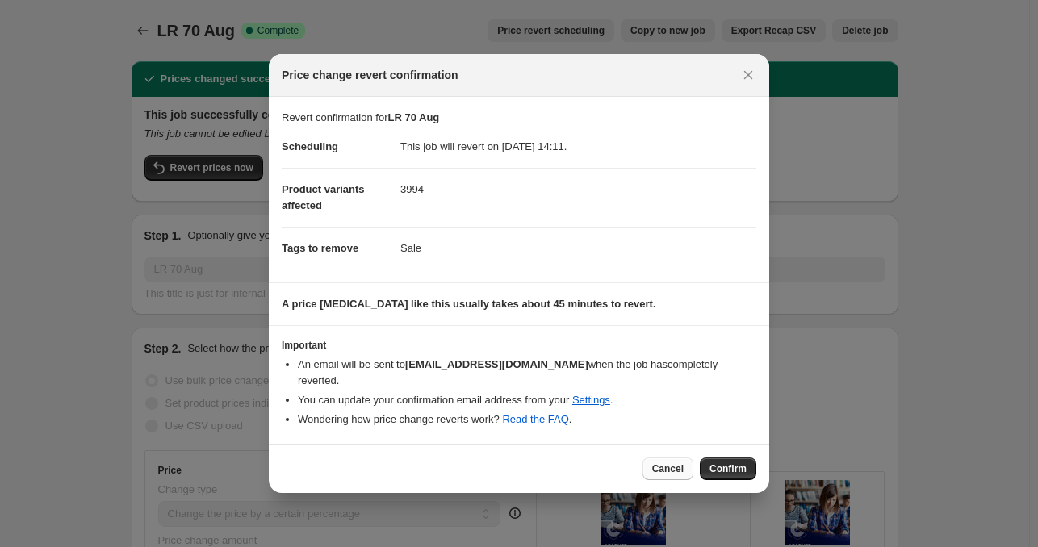
click at [667, 466] on span "Cancel" at bounding box center [667, 468] width 31 height 13
checkbox input "false"
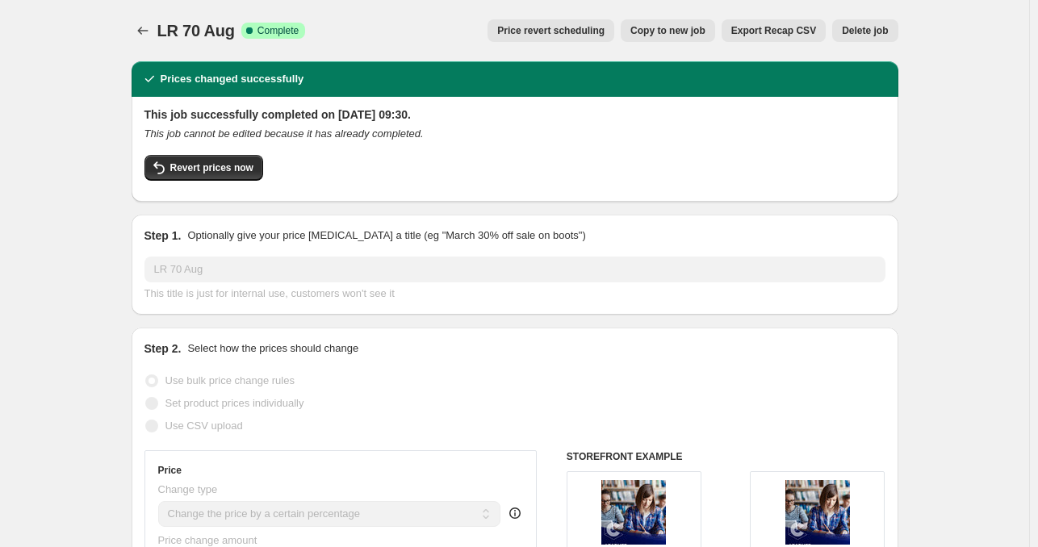
click at [558, 32] on span "Price revert scheduling" at bounding box center [550, 30] width 107 height 13
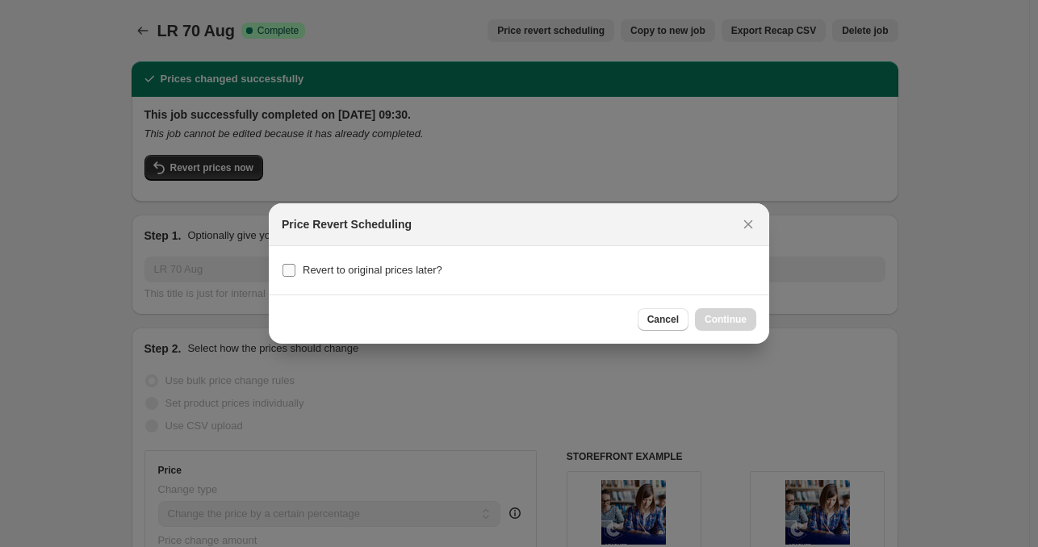
click at [345, 275] on span "Revert to original prices later?" at bounding box center [373, 270] width 140 height 12
click at [295, 275] on input "Revert to original prices later?" at bounding box center [288, 270] width 13 height 13
checkbox input "true"
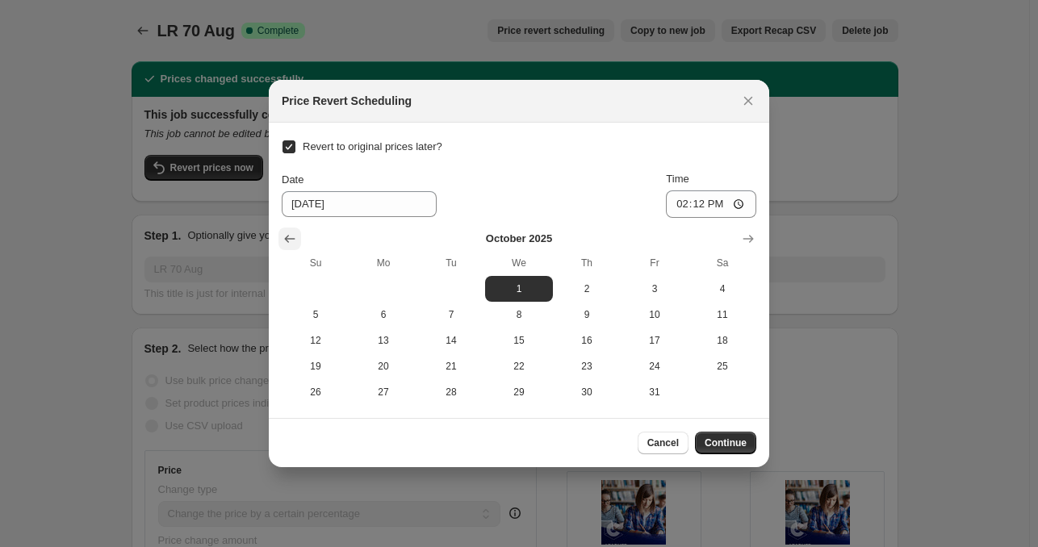
click at [289, 238] on icon "Show previous month, September 2025" at bounding box center [290, 239] width 16 height 16
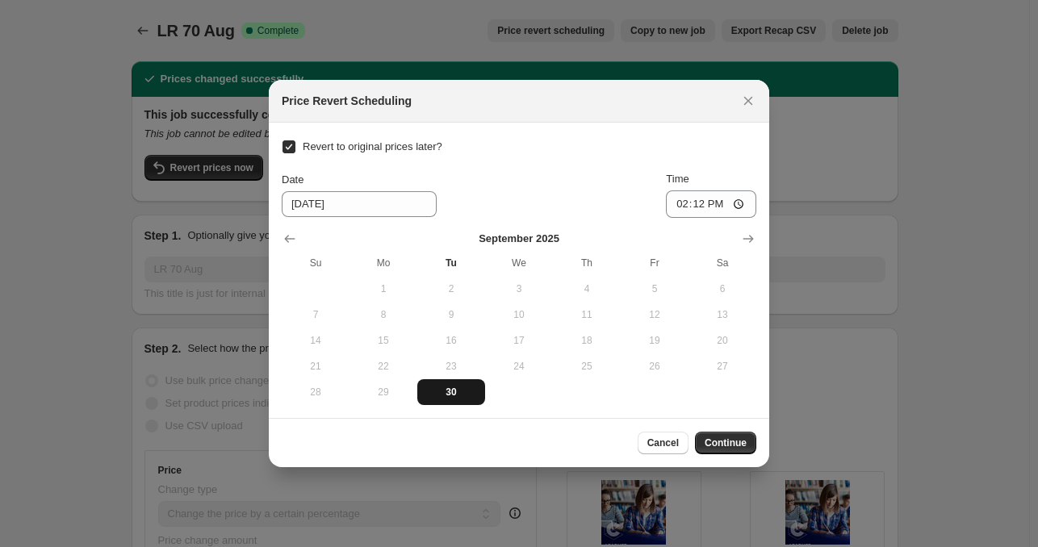
click at [454, 393] on span "30" at bounding box center [451, 392] width 55 height 13
type input "[DATE]"
click at [679, 203] on input "14:12" at bounding box center [711, 203] width 90 height 27
type input "23:00"
click at [732, 144] on div "Revert to original prices later? Date [DATE] Time 23:00 [DATE] Su Mo Tu We Th F…" at bounding box center [519, 271] width 474 height 270
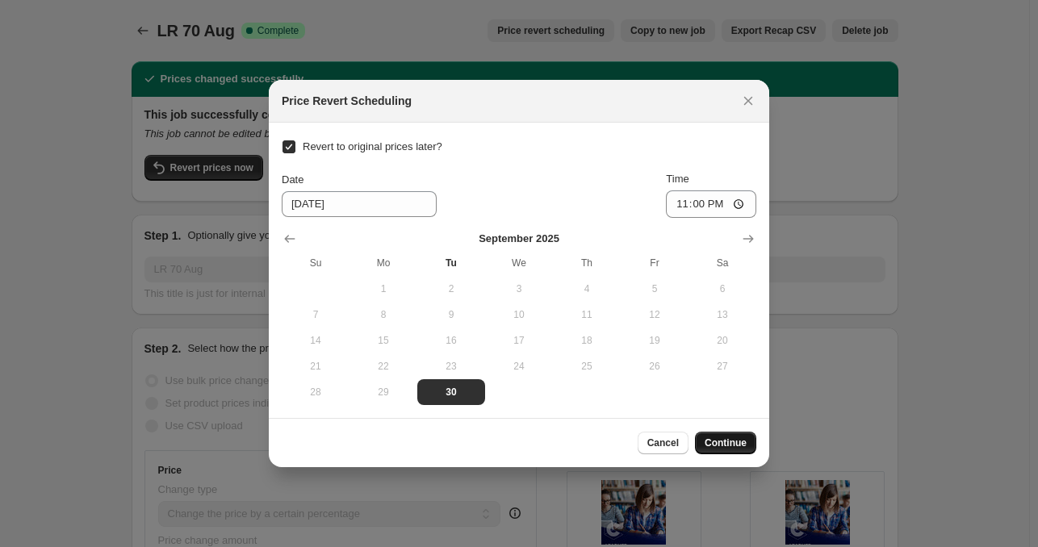
click at [729, 445] on span "Continue" at bounding box center [725, 443] width 42 height 13
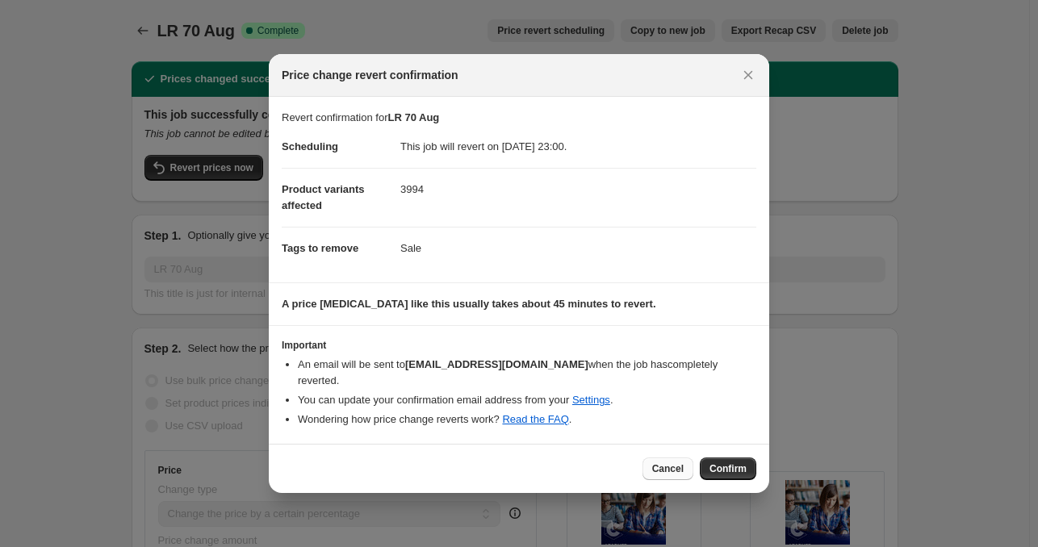
click at [675, 462] on span "Cancel" at bounding box center [667, 468] width 31 height 13
checkbox input "false"
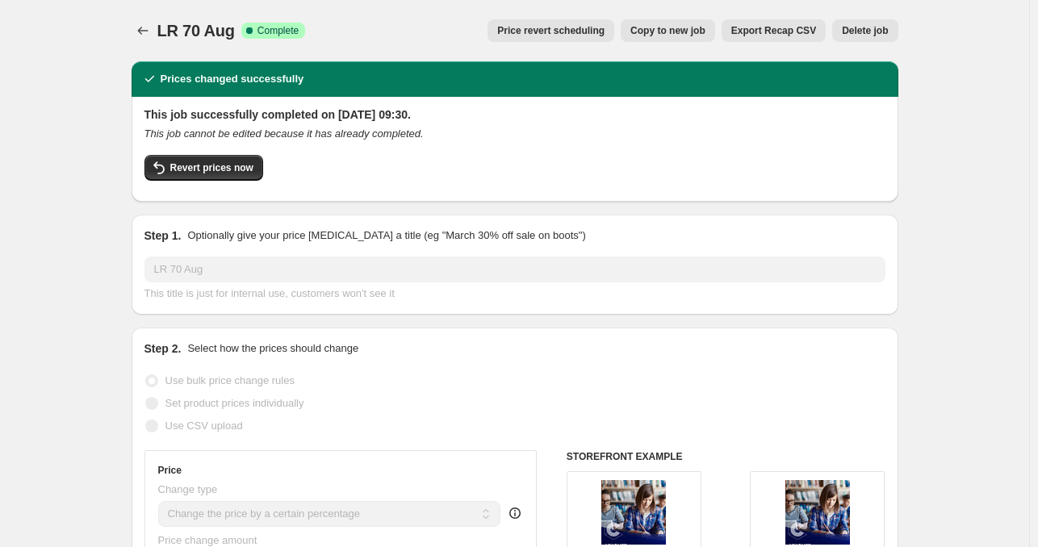
click at [587, 29] on span "Price revert scheduling" at bounding box center [550, 30] width 107 height 13
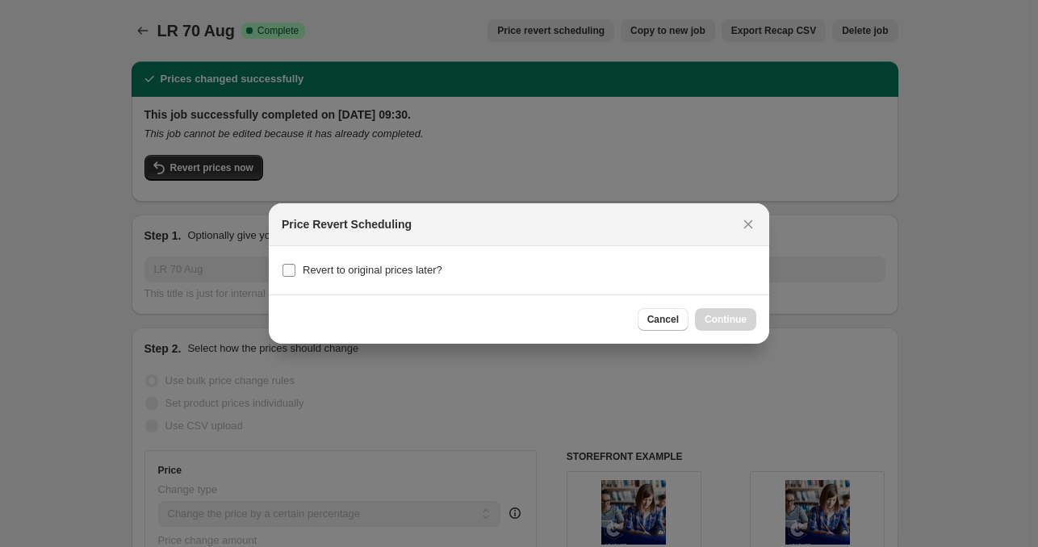
click at [370, 278] on label "Revert to original prices later?" at bounding box center [362, 270] width 161 height 23
click at [295, 277] on input "Revert to original prices later?" at bounding box center [288, 270] width 13 height 13
checkbox input "true"
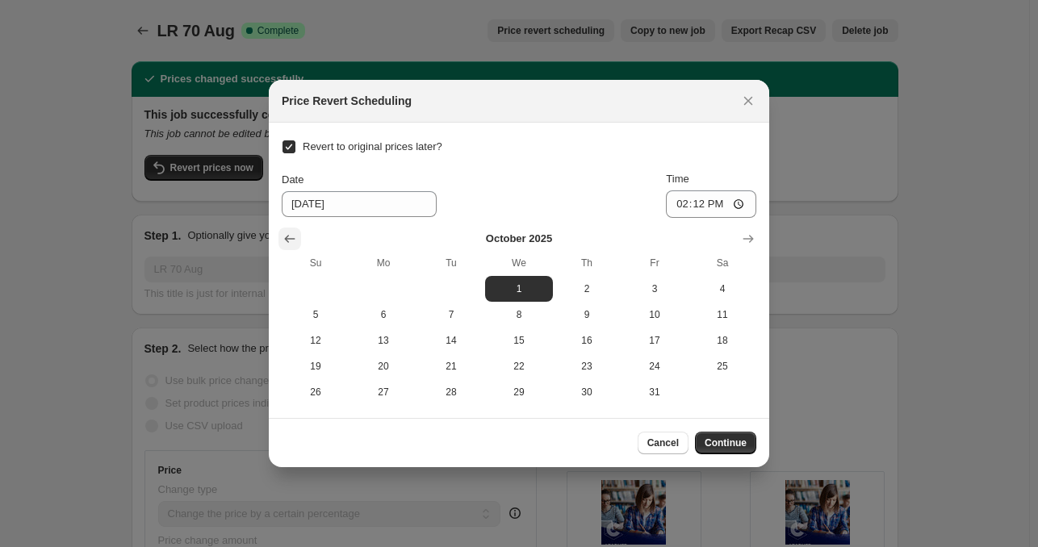
click at [286, 232] on icon "Show previous month, September 2025" at bounding box center [290, 239] width 16 height 16
click at [286, 232] on icon "Show previous month, August 2025" at bounding box center [290, 239] width 16 height 16
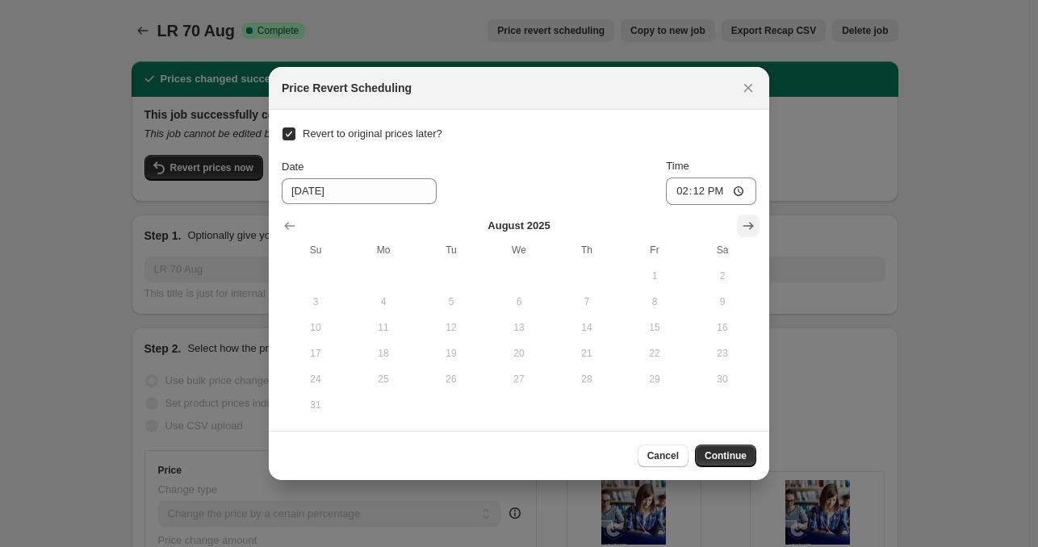
click at [738, 224] on button "Show next month, September 2025" at bounding box center [748, 226] width 23 height 23
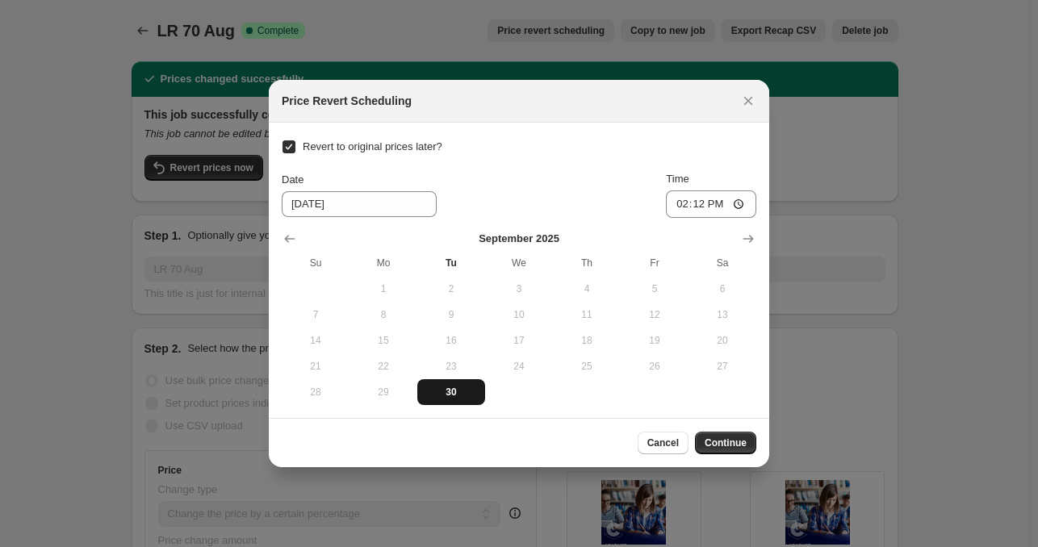
click at [470, 388] on span "30" at bounding box center [451, 392] width 55 height 13
type input "[DATE]"
click at [681, 206] on input "14:12" at bounding box center [711, 203] width 90 height 27
type input "22:00"
click at [738, 441] on span "Continue" at bounding box center [725, 443] width 42 height 13
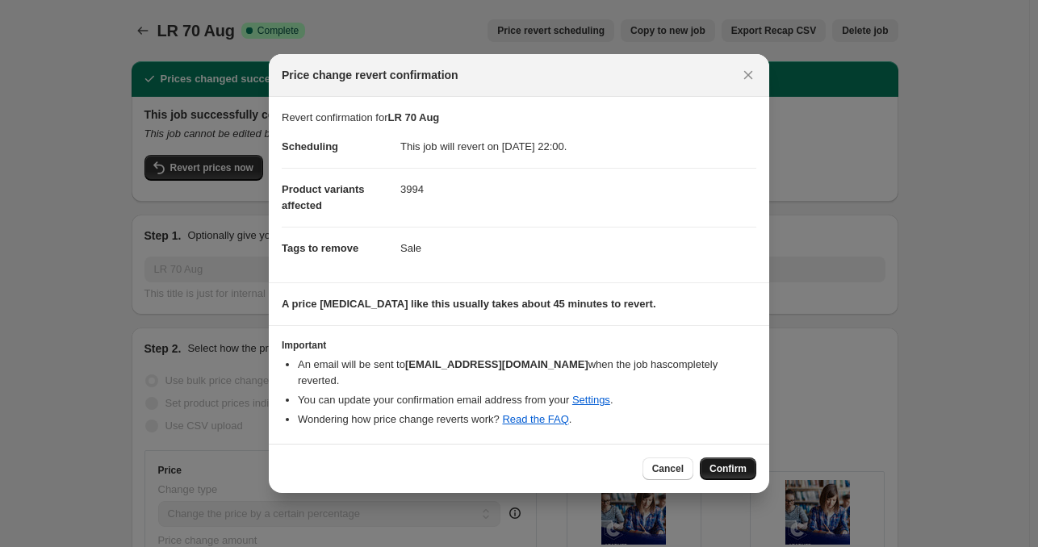
click at [730, 463] on span "Confirm" at bounding box center [727, 468] width 37 height 13
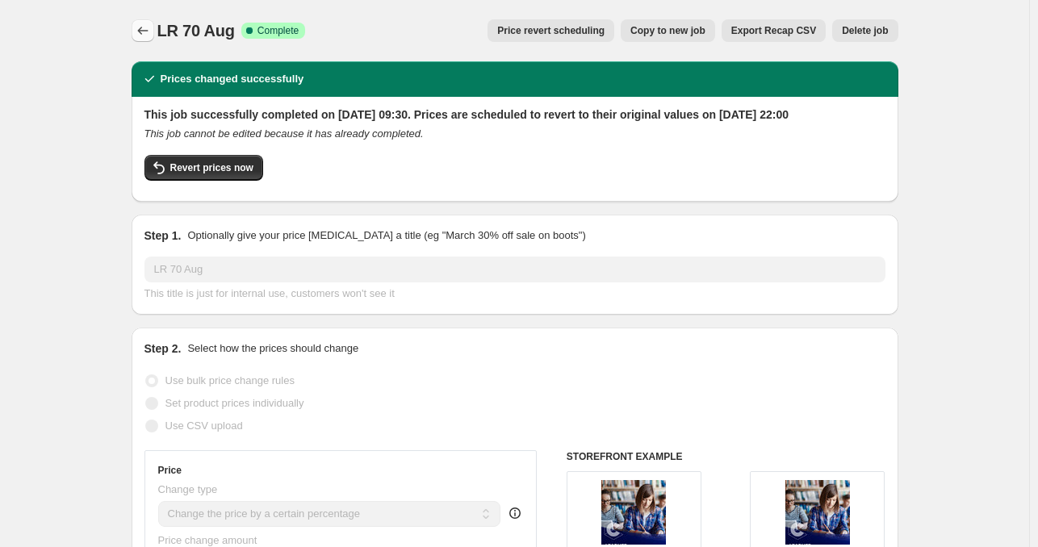
click at [147, 33] on icon "Price change jobs" at bounding box center [143, 31] width 16 height 16
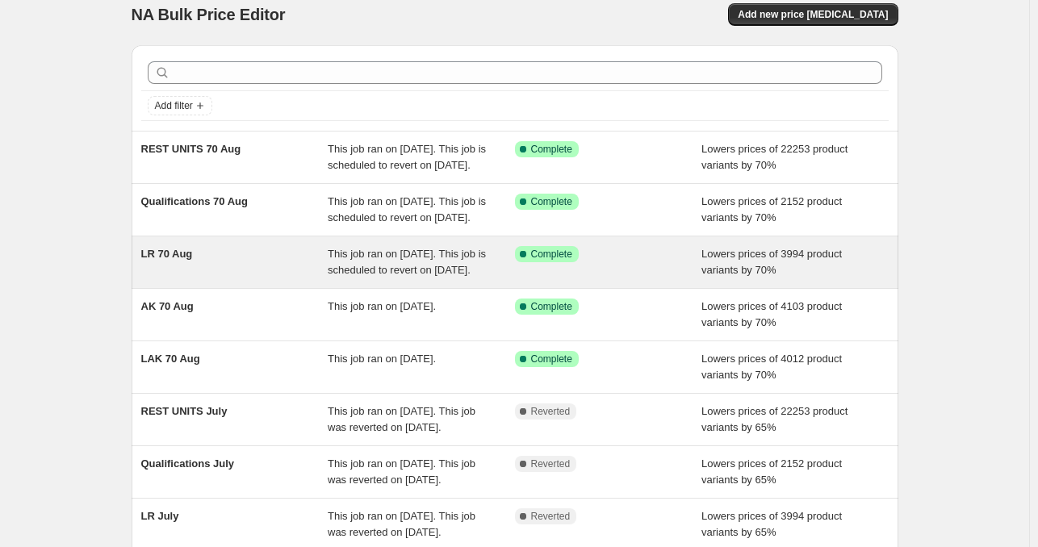
scroll to position [21, 0]
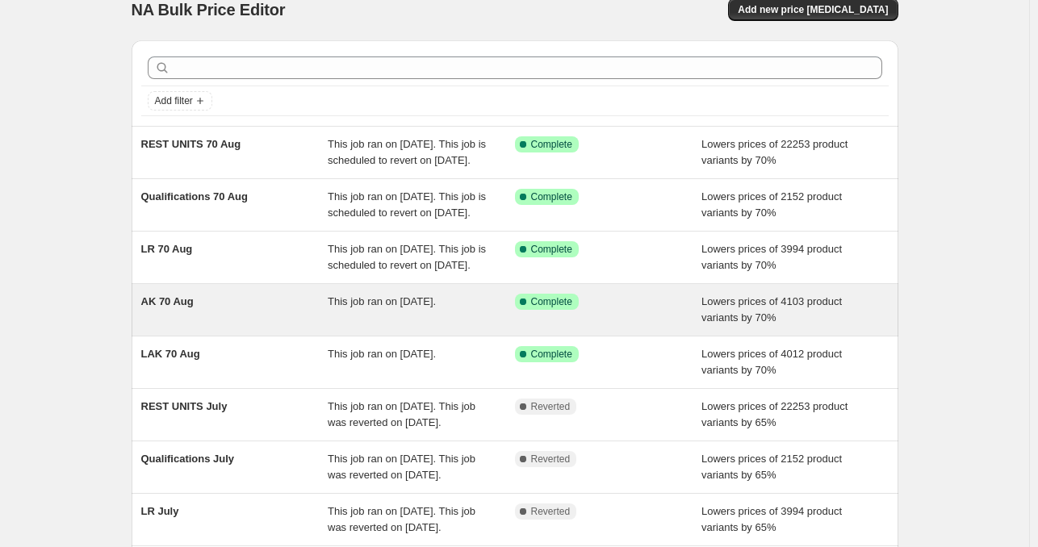
click at [332, 307] on span "This job ran on [DATE]." at bounding box center [382, 301] width 108 height 12
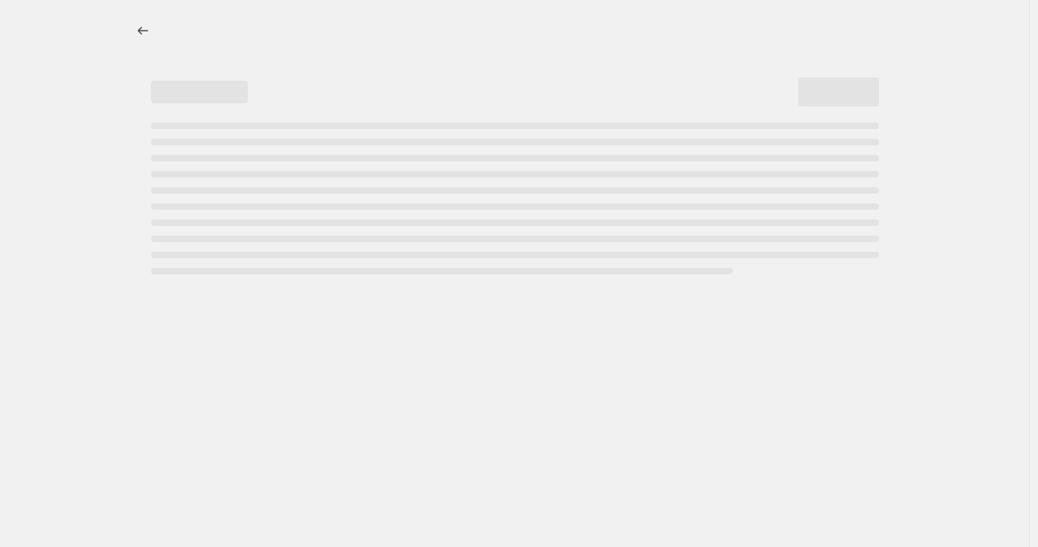
select select "percentage"
select select "tag"
select select "collection"
select select "tag"
select select "not_equal"
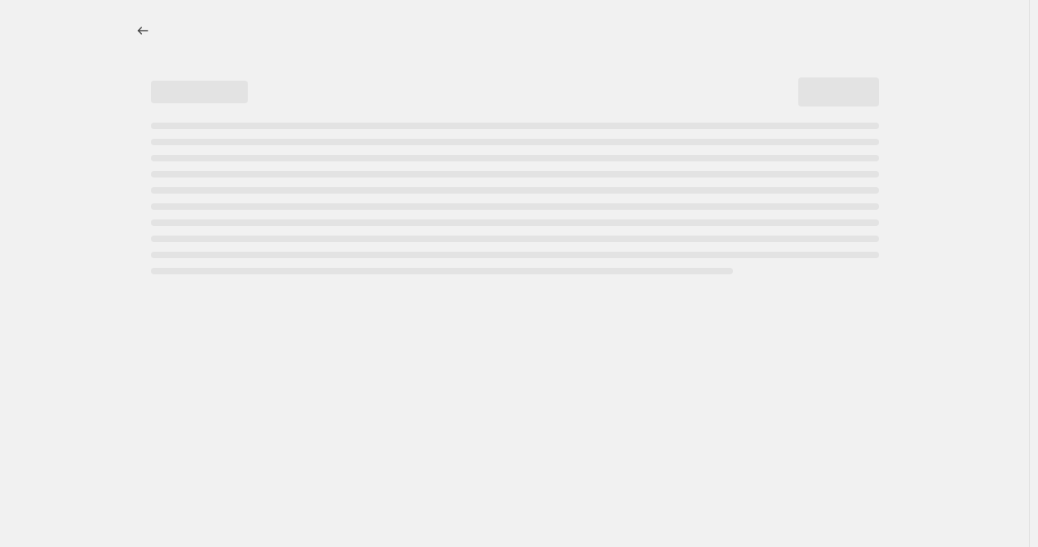
select select "collection"
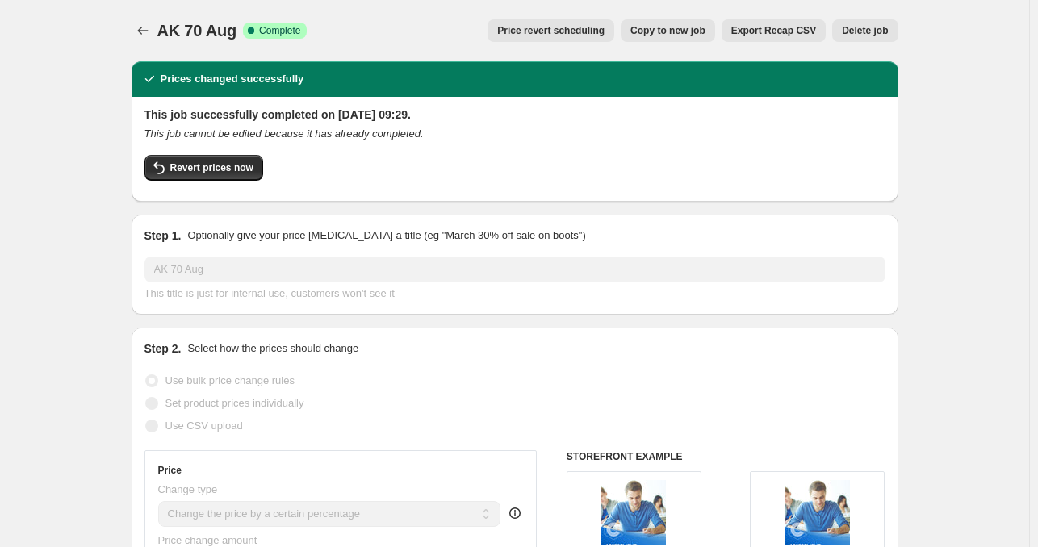
click at [586, 33] on span "Price revert scheduling" at bounding box center [550, 30] width 107 height 13
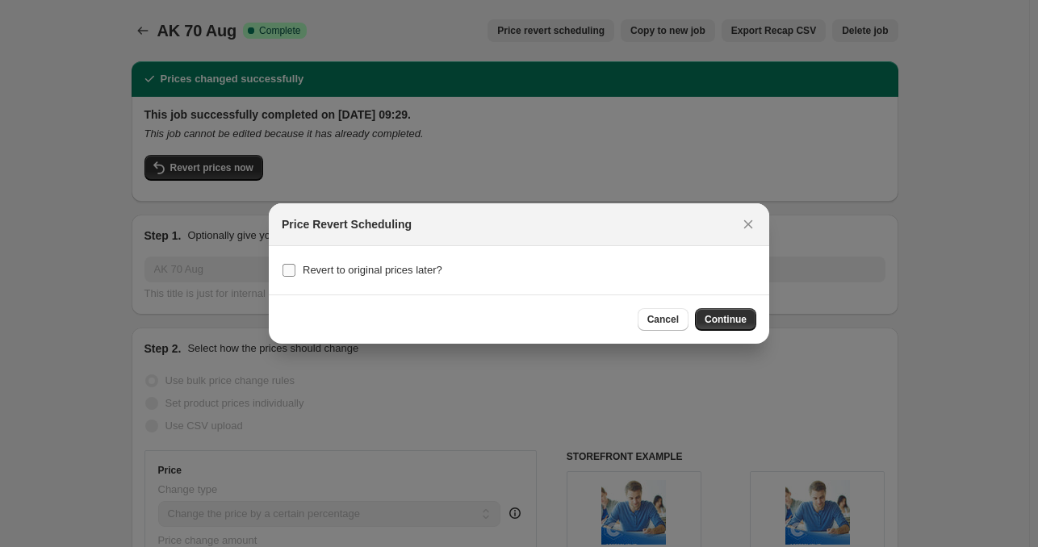
click at [407, 270] on span "Revert to original prices later?" at bounding box center [373, 270] width 140 height 12
click at [295, 270] on input "Revert to original prices later?" at bounding box center [288, 270] width 13 height 13
checkbox input "true"
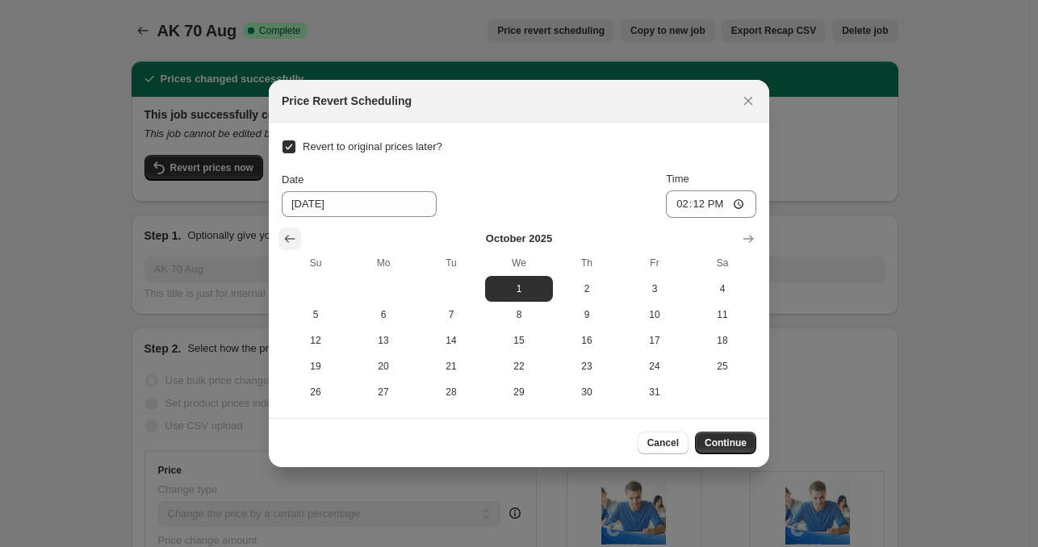
click at [285, 238] on icon "Show previous month, September 2025" at bounding box center [290, 239] width 10 height 8
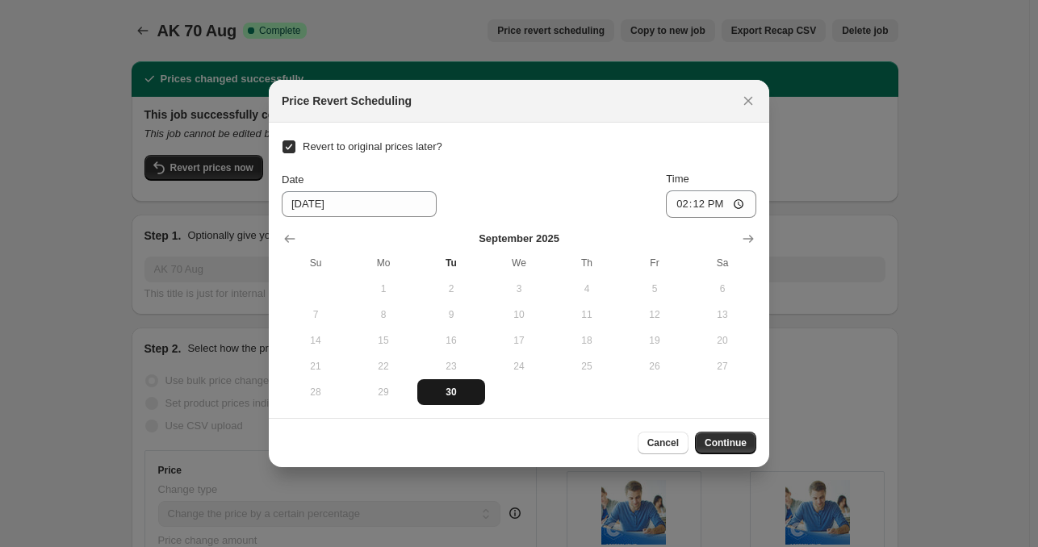
click at [451, 390] on span "30" at bounding box center [451, 392] width 55 height 13
type input "[DATE]"
click at [683, 203] on input "14:12" at bounding box center [711, 203] width 90 height 27
type input "22:00"
click at [731, 438] on span "Continue" at bounding box center [725, 443] width 42 height 13
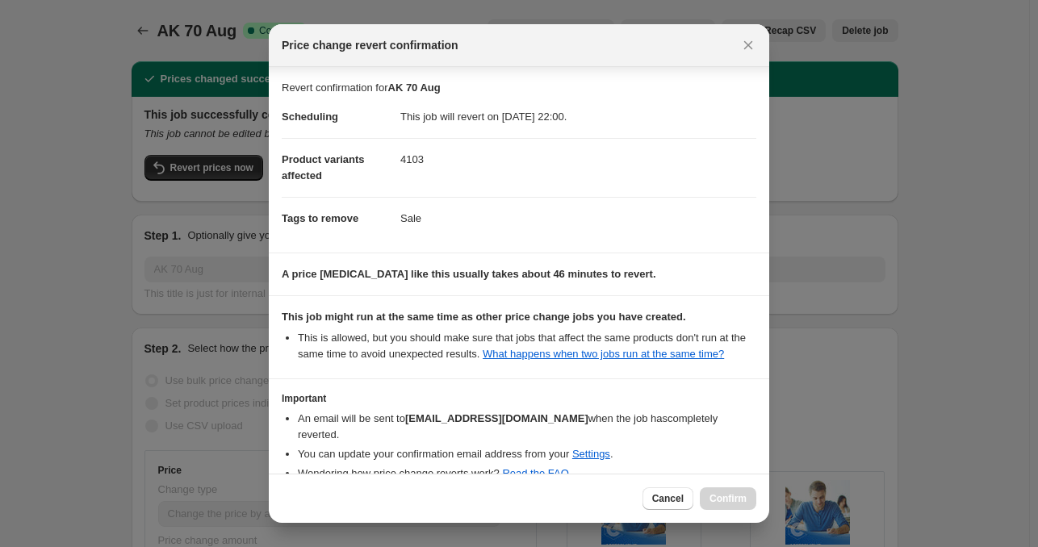
scroll to position [71, 0]
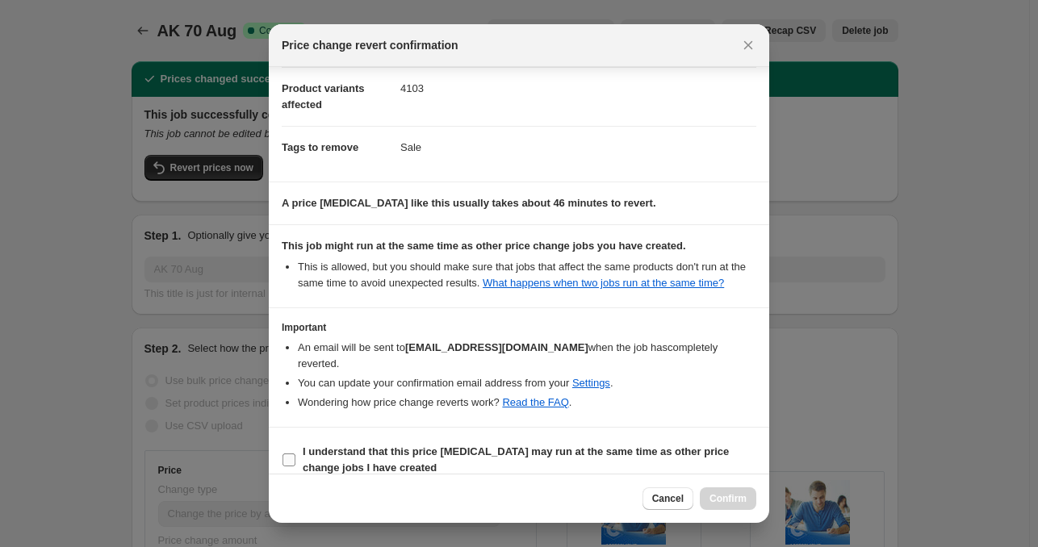
click at [549, 445] on b "I understand that this price [MEDICAL_DATA] may run at the same time as other p…" at bounding box center [516, 459] width 426 height 28
click at [295, 454] on input "I understand that this price [MEDICAL_DATA] may run at the same time as other p…" at bounding box center [288, 460] width 13 height 13
checkbox input "true"
click at [724, 495] on span "Confirm" at bounding box center [727, 498] width 37 height 13
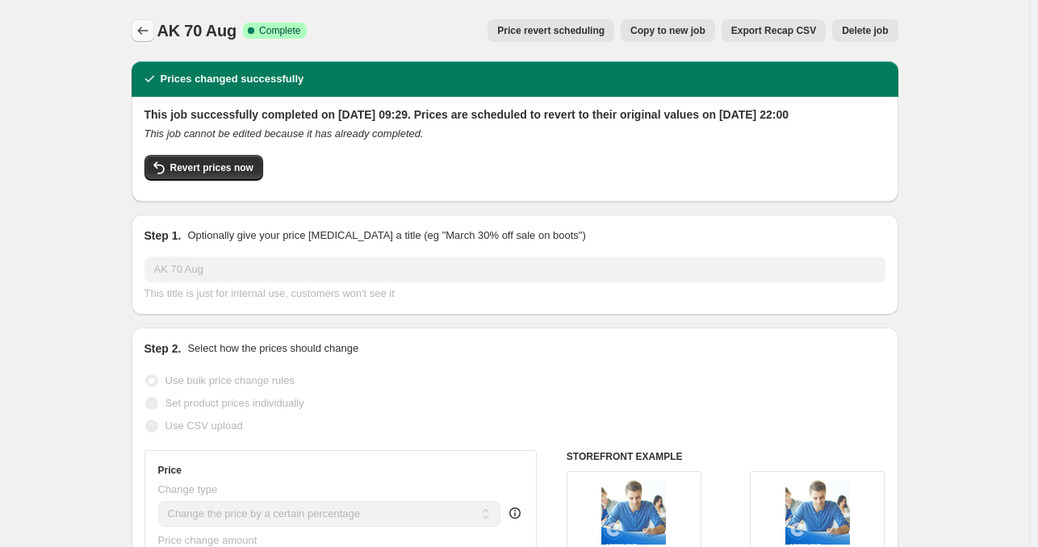
click at [142, 31] on icon "Price change jobs" at bounding box center [143, 31] width 16 height 16
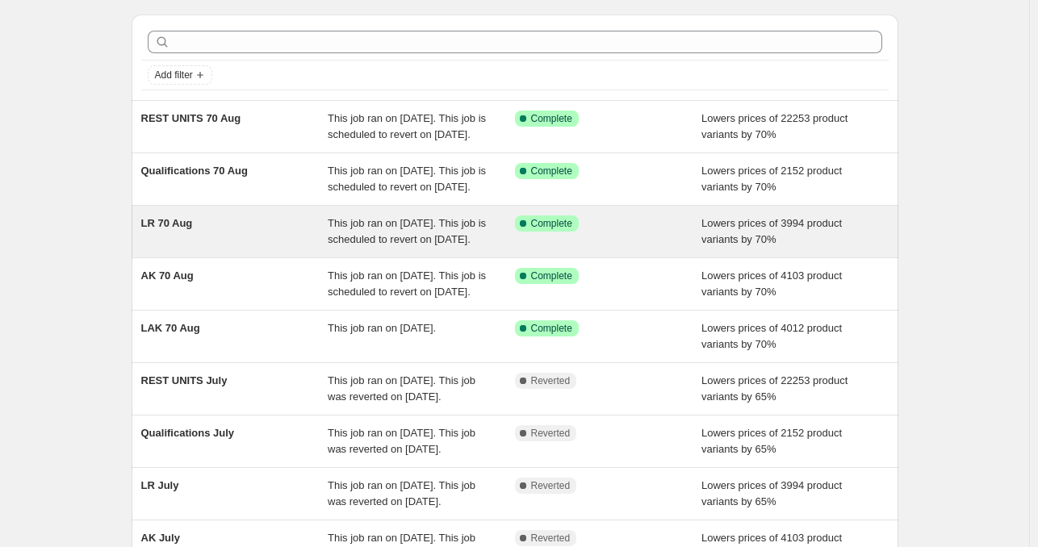
scroll to position [48, 0]
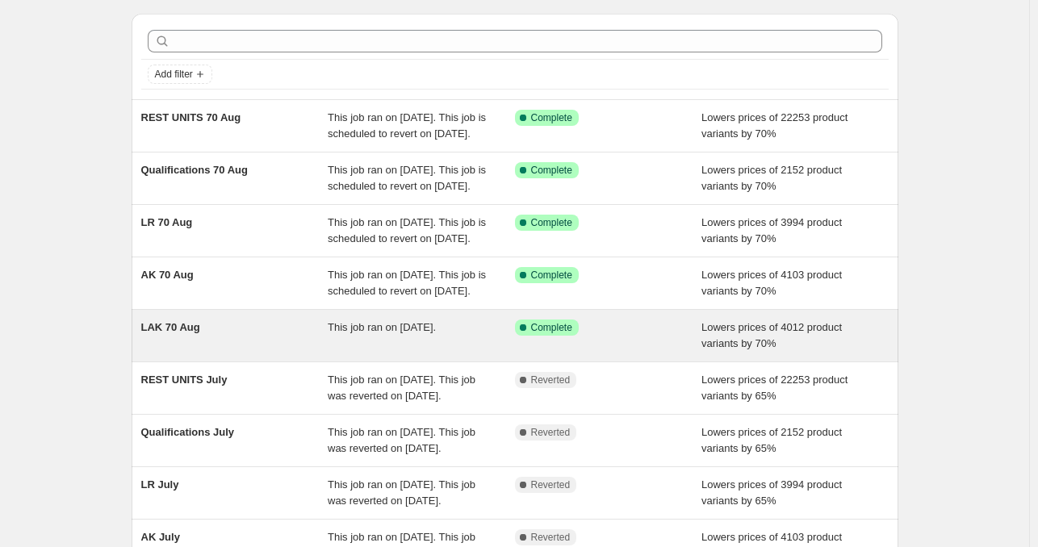
click at [405, 352] on div "This job ran on [DATE]." at bounding box center [421, 336] width 187 height 32
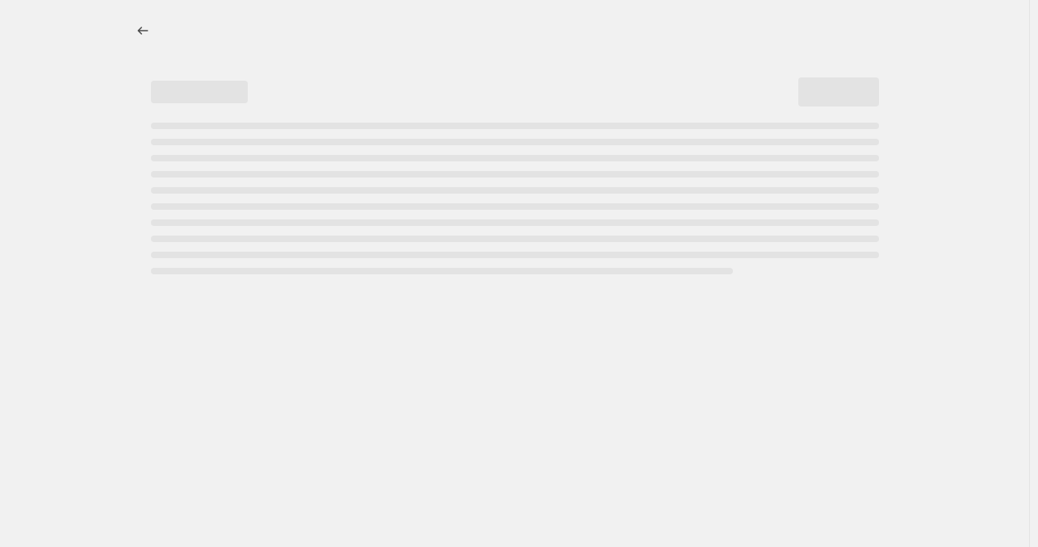
select select "percentage"
select select "tag"
select select "collection"
select select "tag"
select select "not_equal"
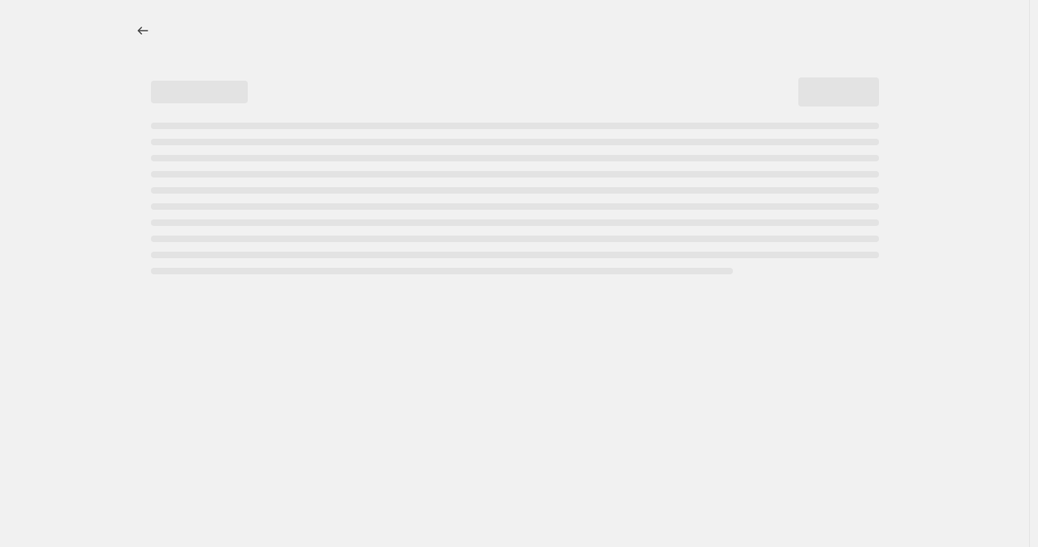
select select "collection"
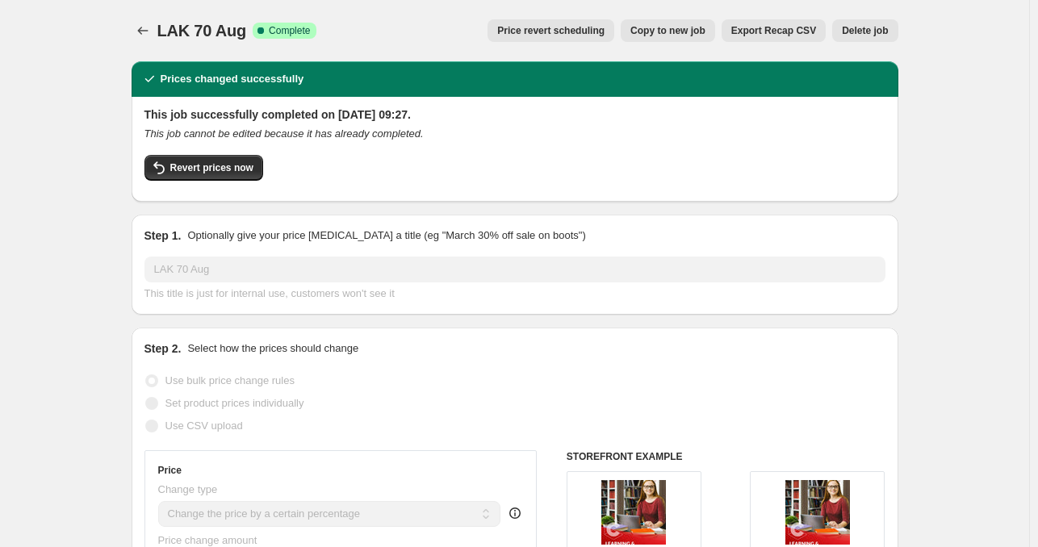
click at [604, 25] on span "Price revert scheduling" at bounding box center [550, 30] width 107 height 13
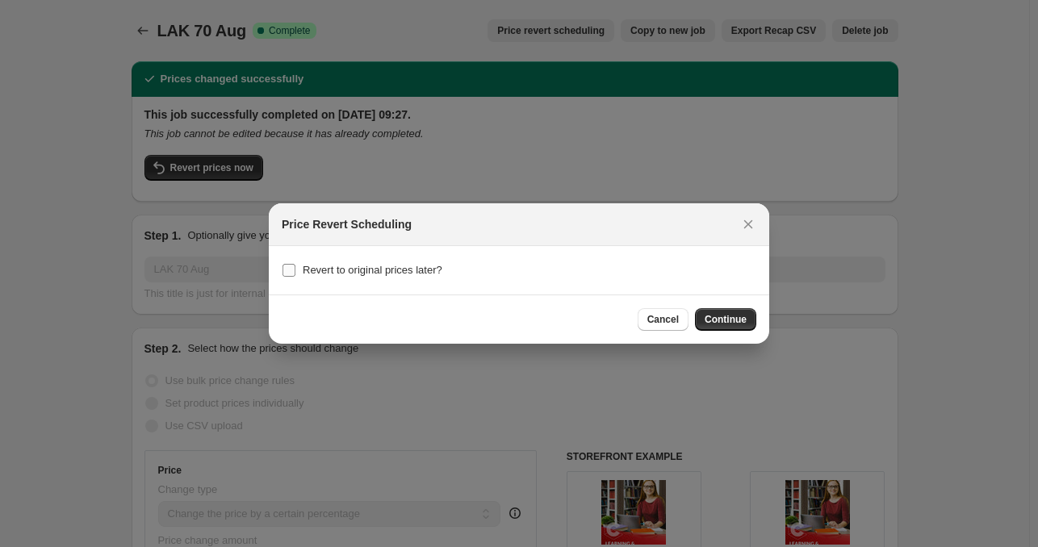
click at [387, 260] on label "Revert to original prices later?" at bounding box center [362, 270] width 161 height 23
click at [295, 264] on input "Revert to original prices later?" at bounding box center [288, 270] width 13 height 13
checkbox input "true"
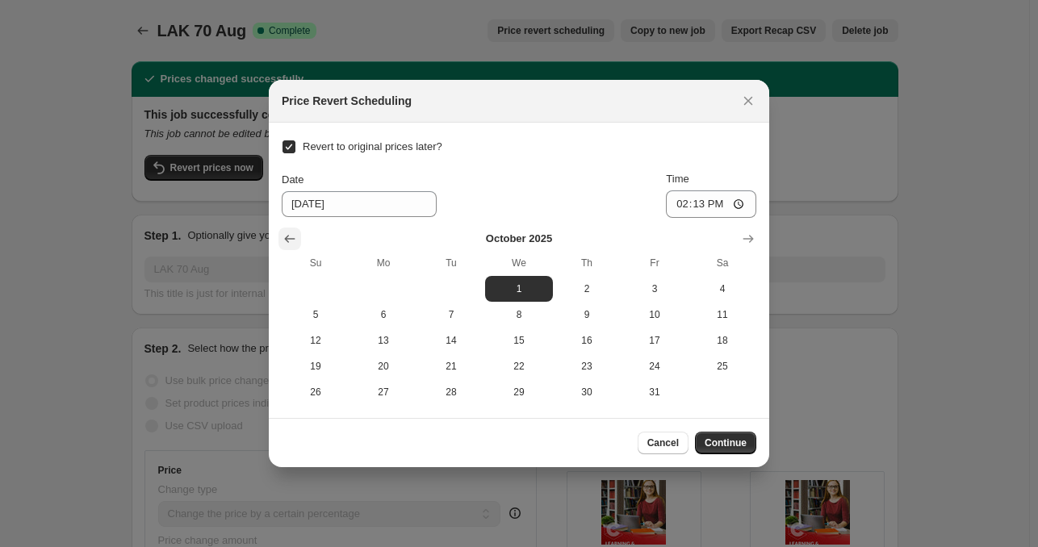
click at [291, 241] on icon "Show previous month, September 2025" at bounding box center [290, 239] width 16 height 16
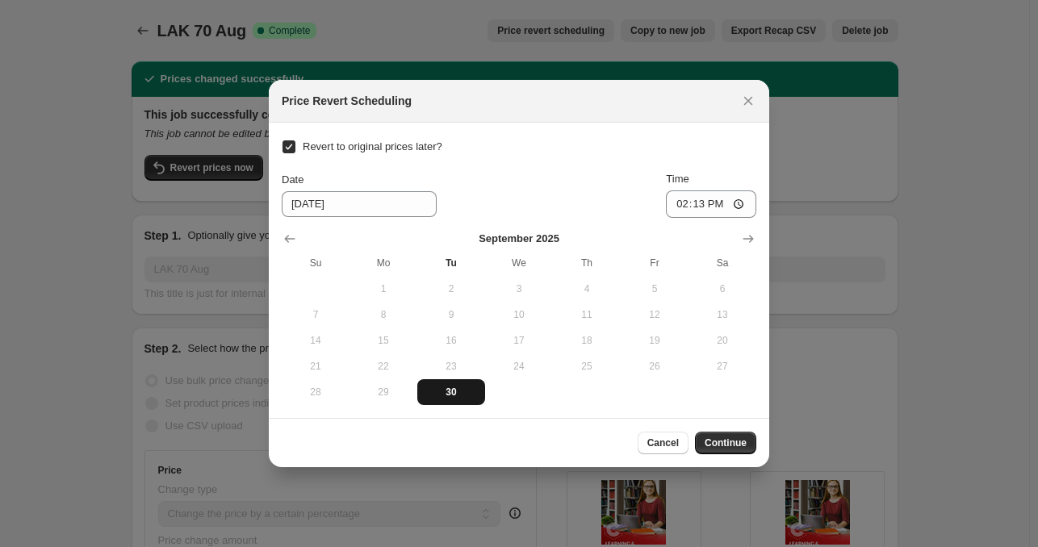
click at [458, 387] on span "30" at bounding box center [451, 392] width 55 height 13
type input "[DATE]"
click at [677, 211] on input "14:13" at bounding box center [711, 203] width 90 height 27
type input "22:00"
click at [693, 154] on div "Revert to original prices later? Date [DATE] Time 22:00 [DATE] Su Mo Tu We Th F…" at bounding box center [519, 271] width 474 height 270
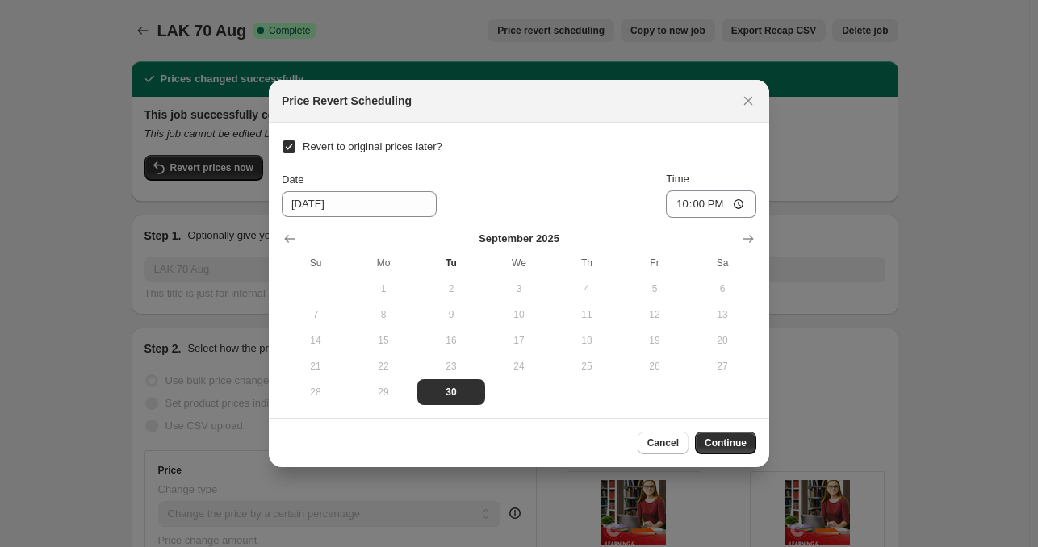
click at [693, 154] on div "Revert to original prices later? Date [DATE] Time 22:00 [DATE] Su Mo Tu We Th F…" at bounding box center [519, 271] width 474 height 270
click at [732, 444] on span "Continue" at bounding box center [725, 443] width 42 height 13
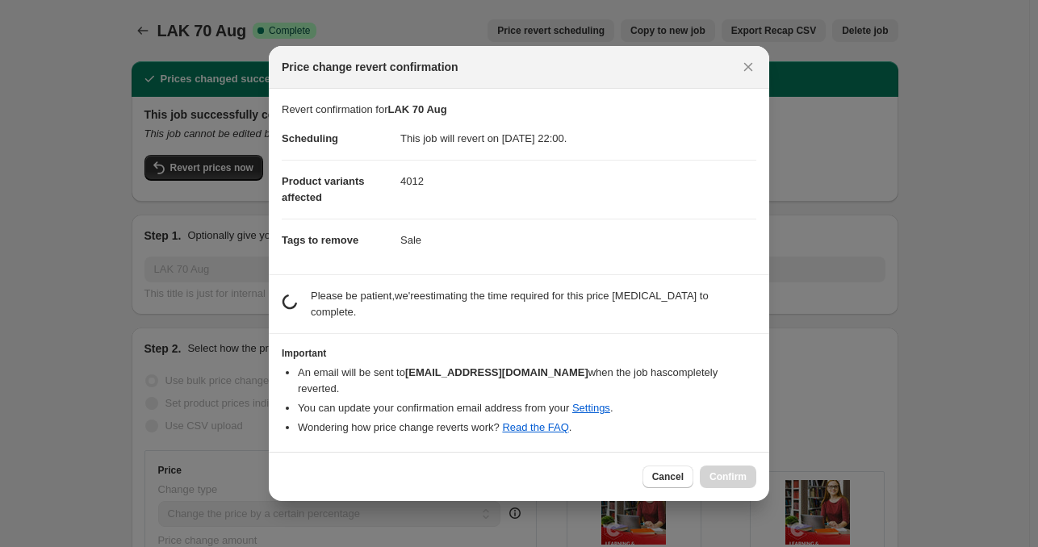
click at [758, 337] on section "Important An email will be sent to [EMAIL_ADDRESS][DOMAIN_NAME] when the job ha…" at bounding box center [519, 393] width 500 height 118
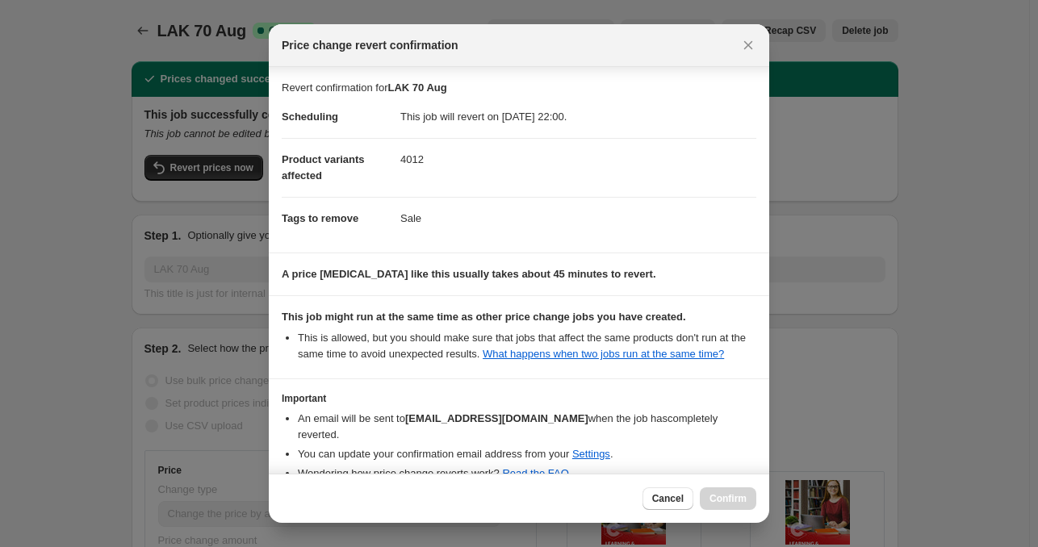
scroll to position [71, 0]
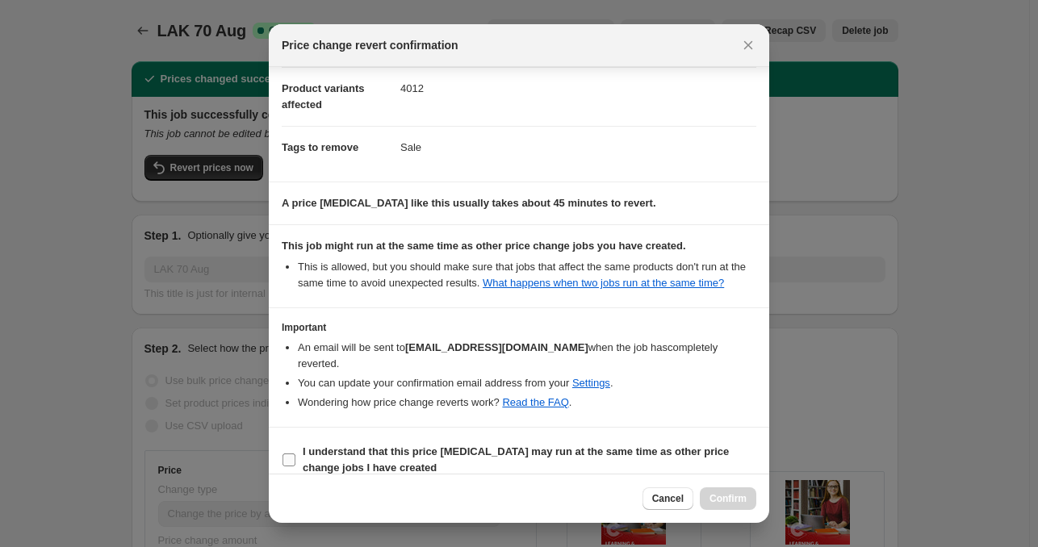
click at [368, 447] on b "I understand that this price [MEDICAL_DATA] may run at the same time as other p…" at bounding box center [516, 459] width 426 height 28
click at [295, 454] on input "I understand that this price [MEDICAL_DATA] may run at the same time as other p…" at bounding box center [288, 460] width 13 height 13
checkbox input "true"
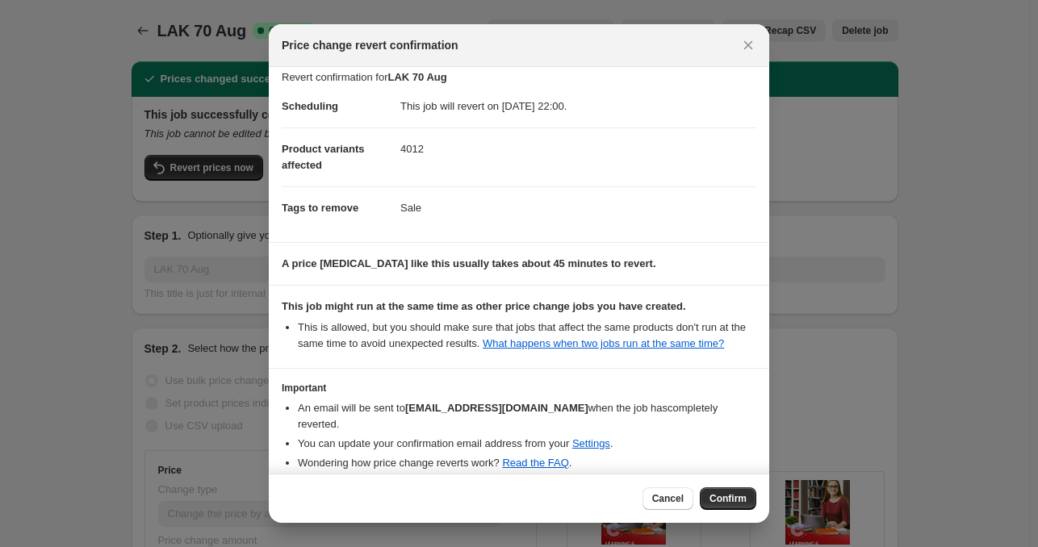
scroll to position [0, 0]
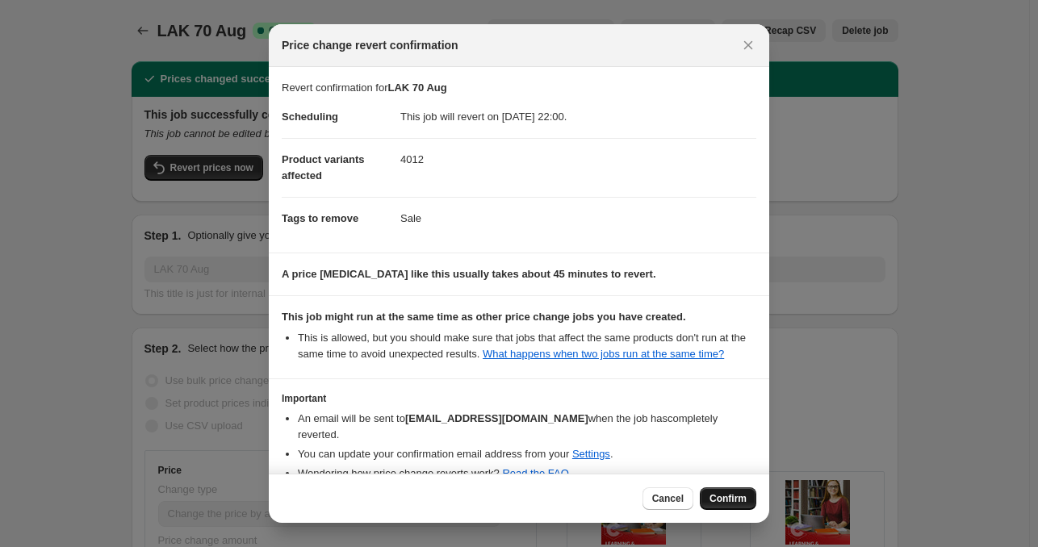
click at [723, 496] on span "Confirm" at bounding box center [727, 498] width 37 height 13
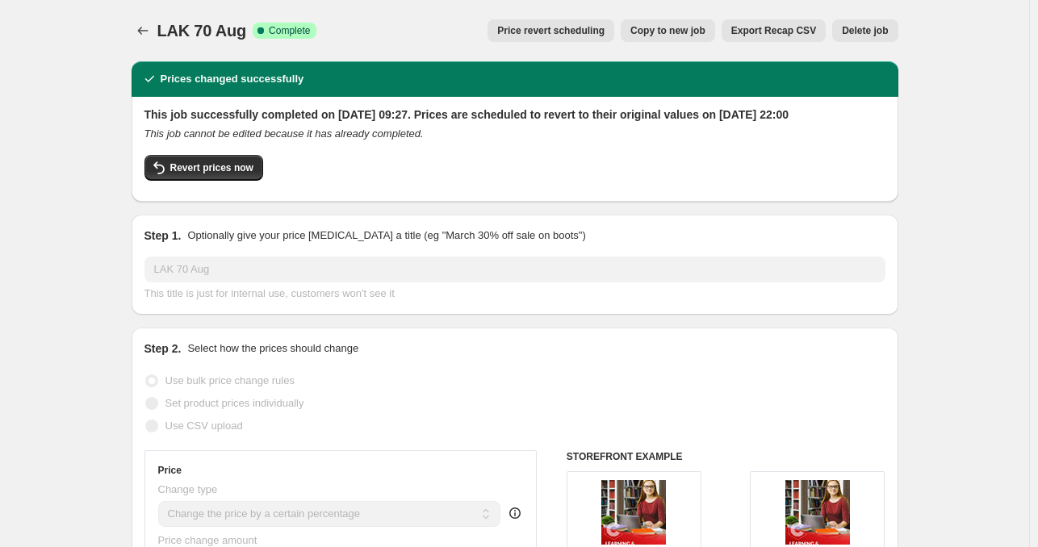
click at [144, 27] on icon "Price change jobs" at bounding box center [143, 31] width 16 height 16
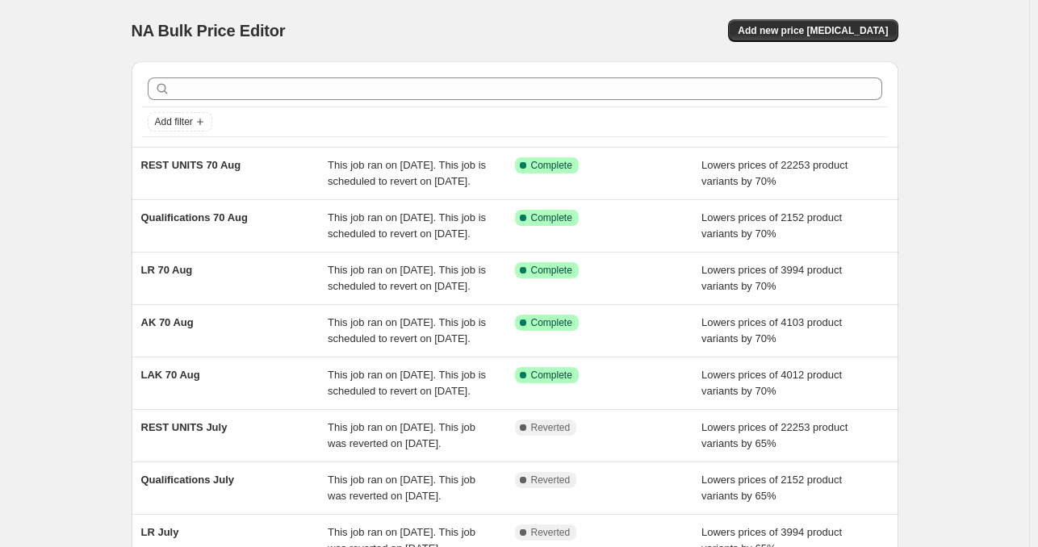
click at [86, 94] on div "NA Bulk Price Editor. This page is ready NA Bulk Price Editor Add new price [ME…" at bounding box center [514, 415] width 1029 height 831
click at [1014, 142] on div "NA Bulk Price Editor. This page is ready NA Bulk Price Editor Add new price [ME…" at bounding box center [514, 415] width 1029 height 831
click at [926, 153] on div "NA Bulk Price Editor. This page is ready NA Bulk Price Editor Add new price [ME…" at bounding box center [514, 415] width 1029 height 831
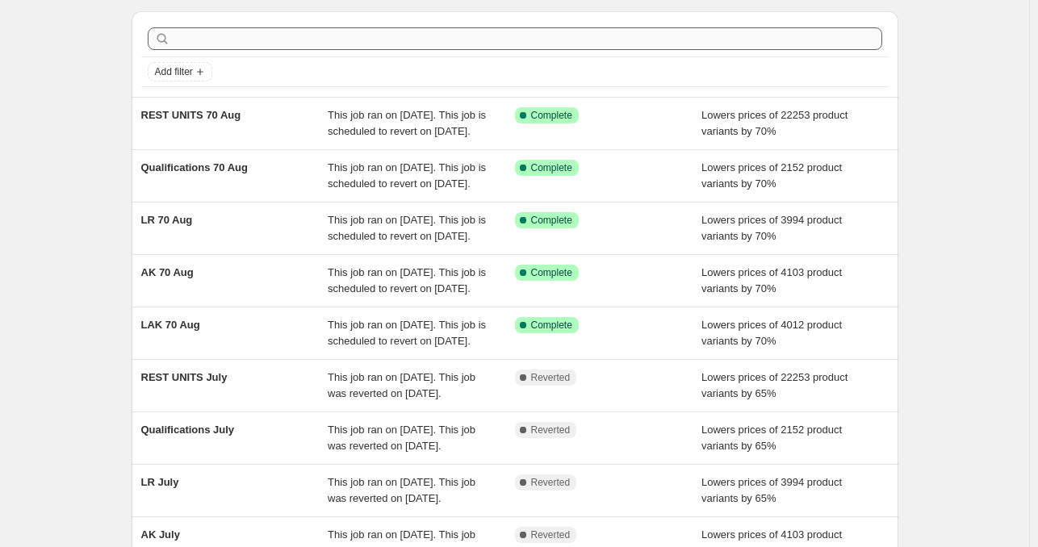
scroll to position [58, 0]
